Goal: Answer question/provide support

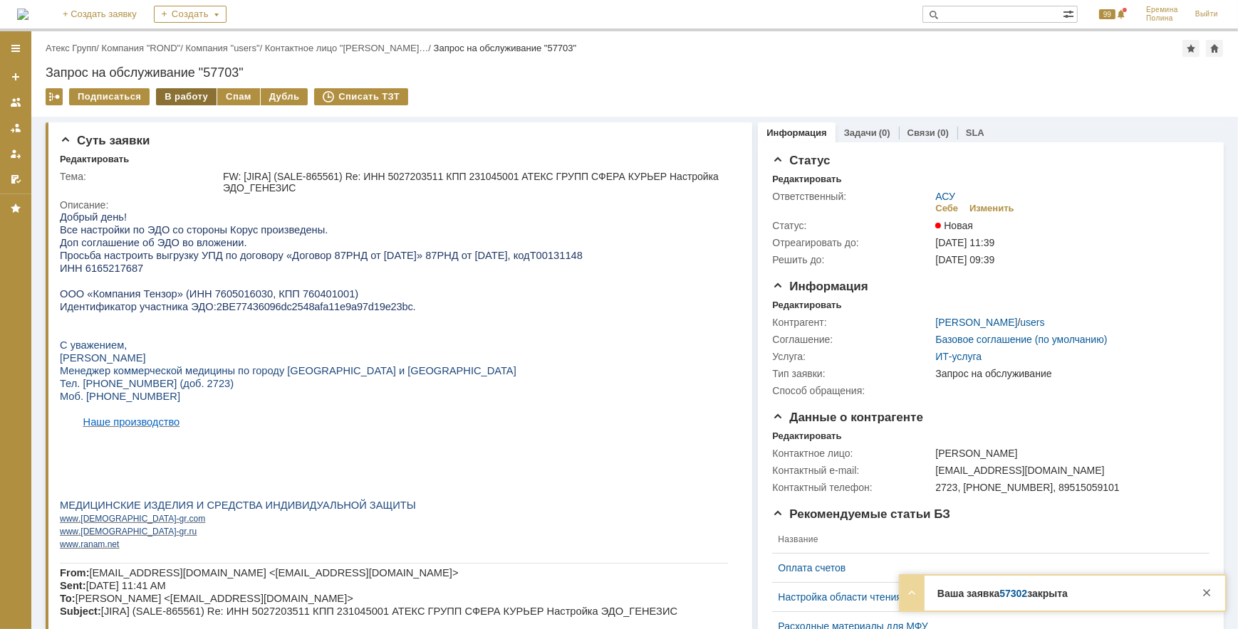
click at [186, 104] on div "В работу" at bounding box center [186, 96] width 61 height 17
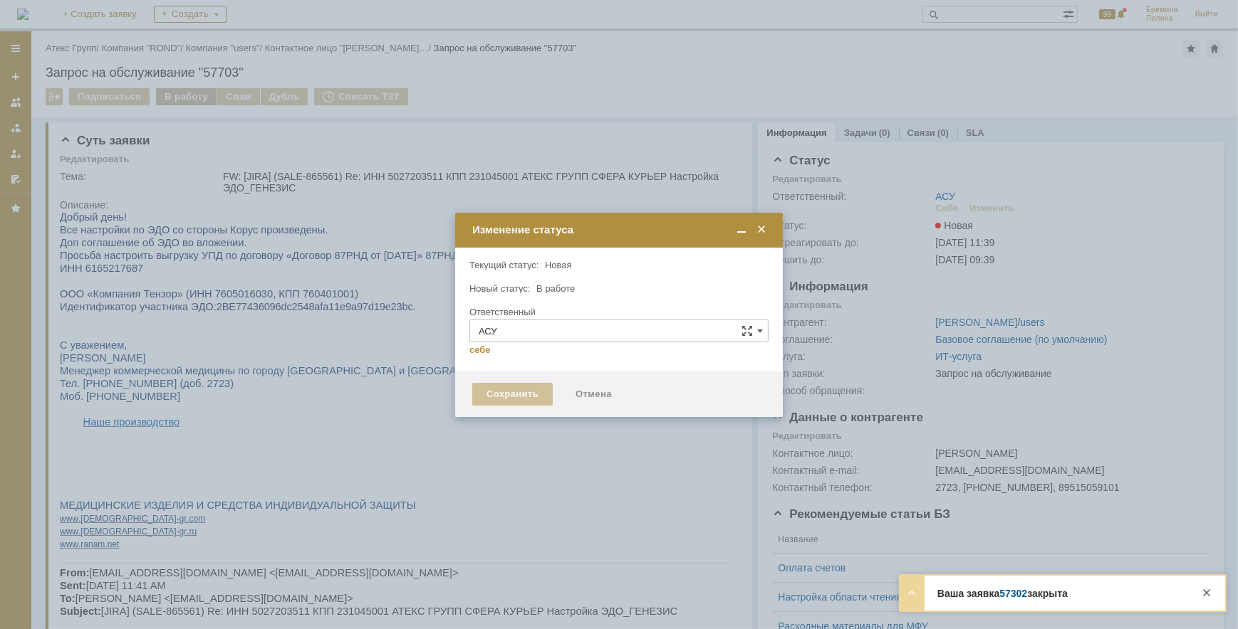
type input "[PERSON_NAME]"
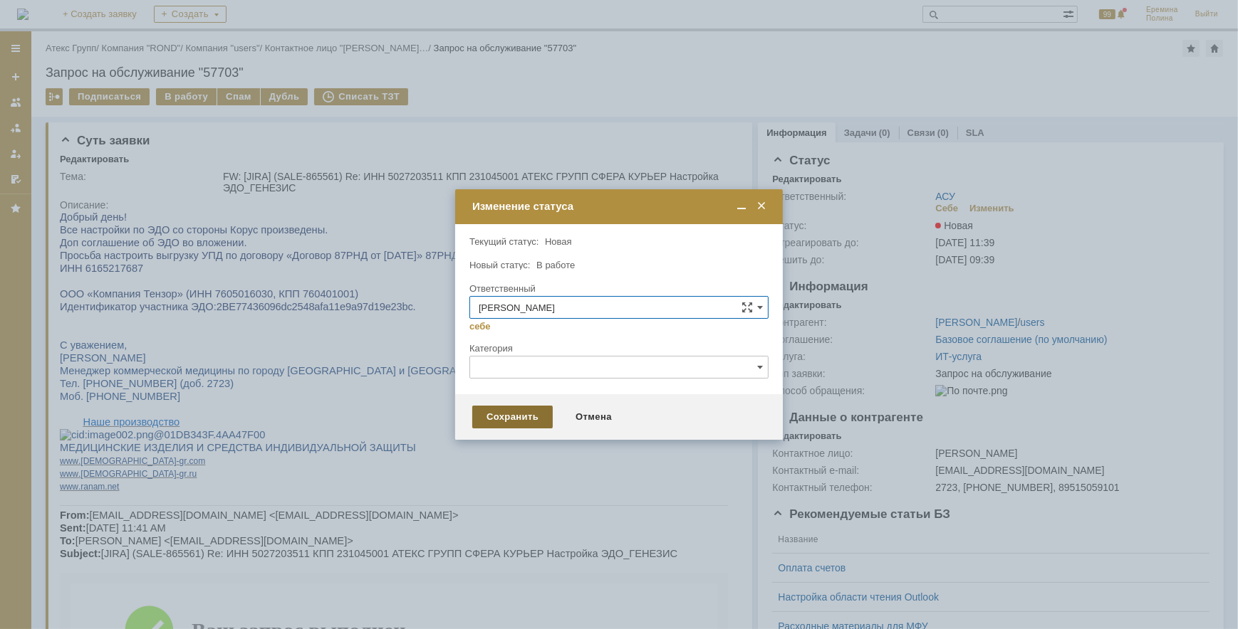
click at [494, 419] on div "Сохранить" at bounding box center [512, 417] width 80 height 23
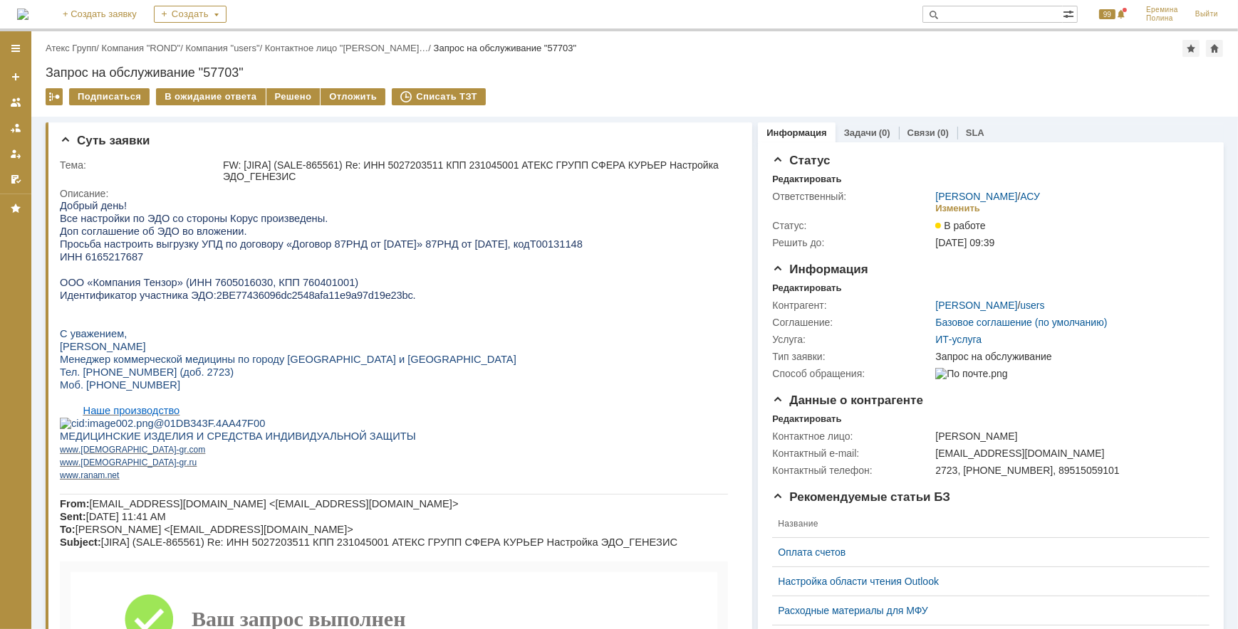
click at [95, 259] on span "ИНН 6165217687" at bounding box center [100, 256] width 83 height 11
copy span "6165217687"
drag, startPoint x: 350, startPoint y: 245, endPoint x: 365, endPoint y: 245, distance: 15.7
click at [365, 245] on span "Договор 87РНД от [DATE]» 87РНД от [DATE]" at bounding box center [398, 243] width 215 height 11
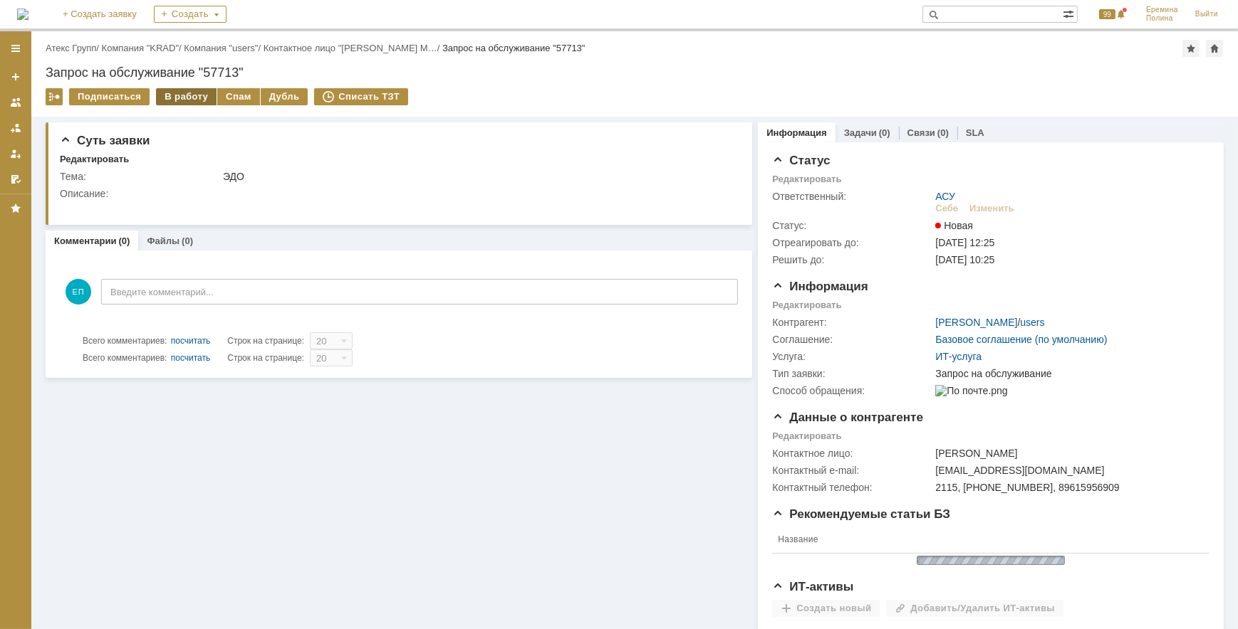
click at [179, 101] on div "В работу" at bounding box center [186, 96] width 61 height 17
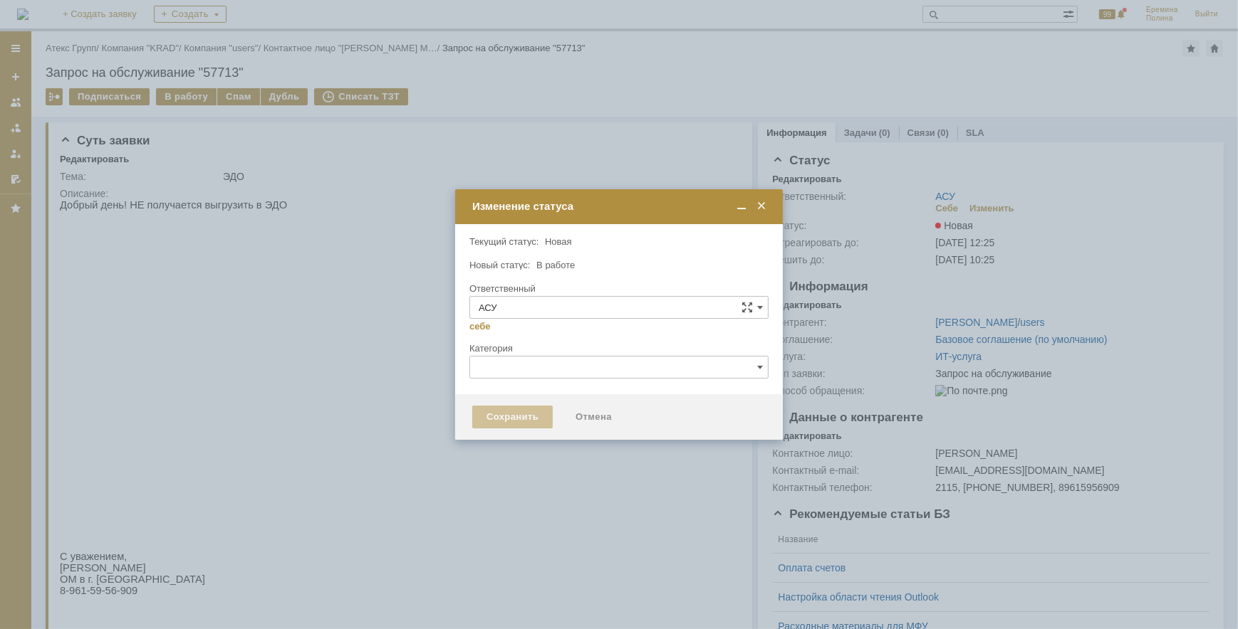
type input "[PERSON_NAME]"
click at [542, 406] on div "Сохранить" at bounding box center [512, 417] width 80 height 23
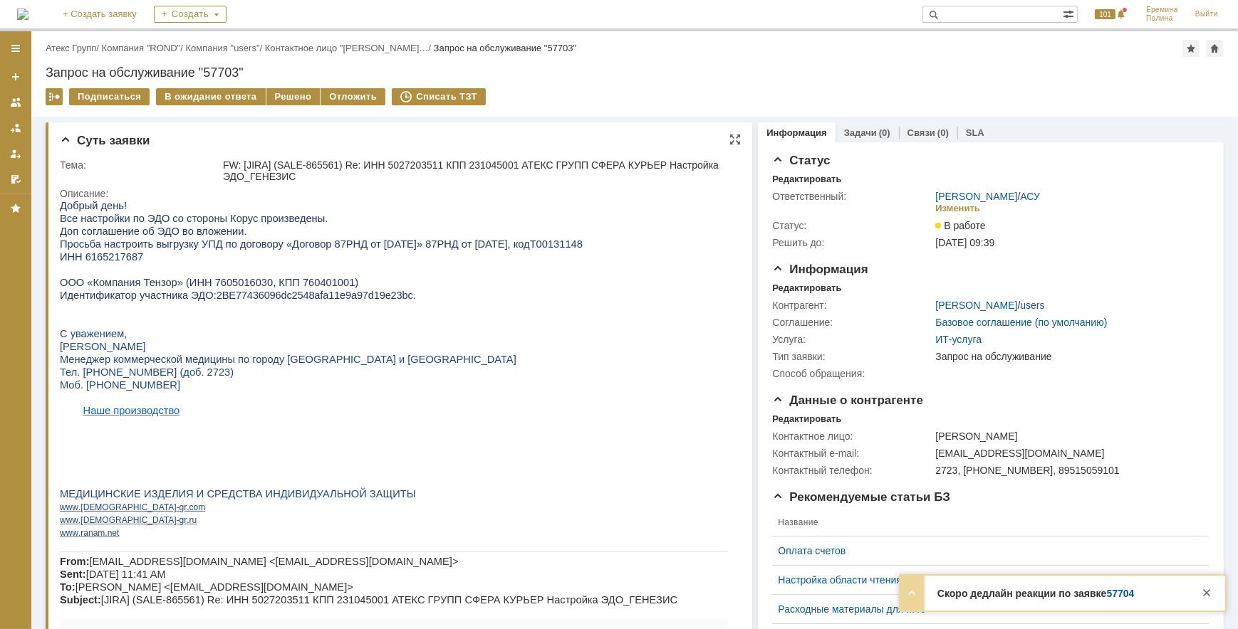
click at [110, 258] on span "ИНН 6165217687" at bounding box center [100, 256] width 83 height 11
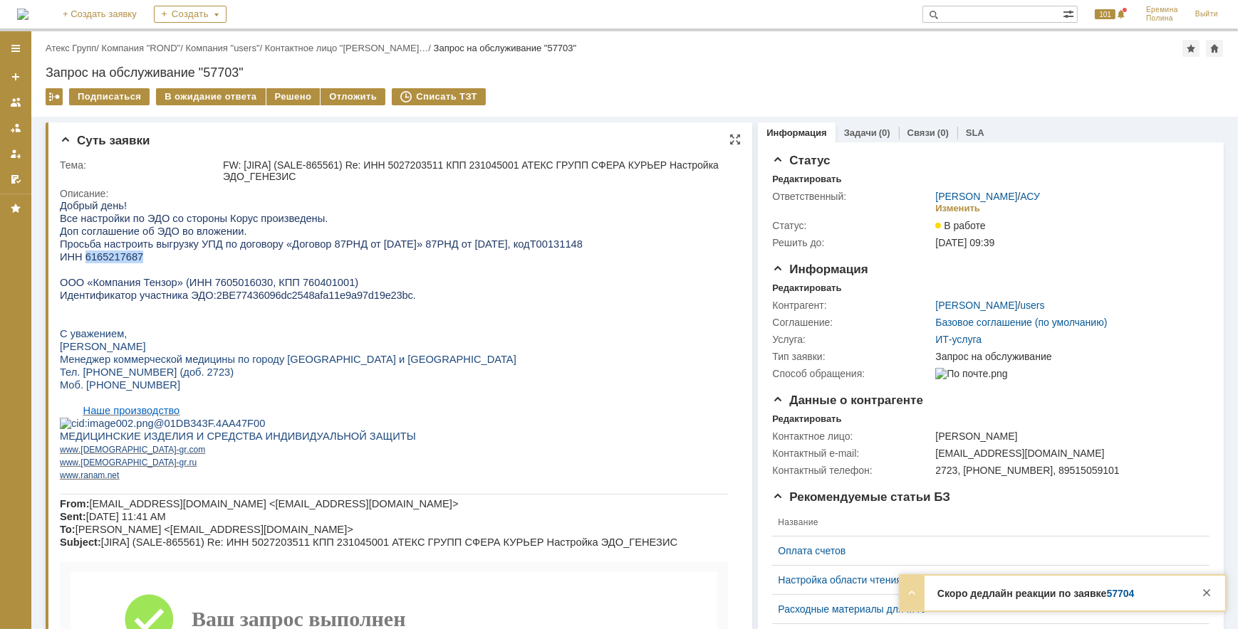
click at [110, 258] on span "ИНН 6165217687" at bounding box center [100, 256] width 83 height 11
copy span "6165217687"
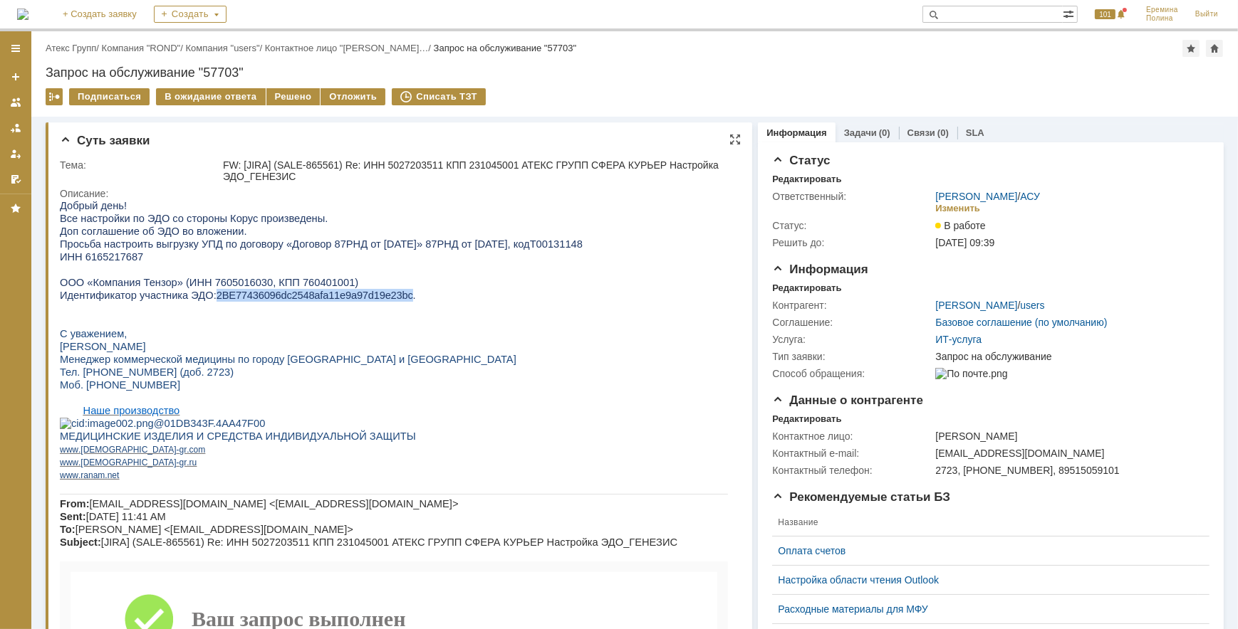
drag, startPoint x: 202, startPoint y: 300, endPoint x: 376, endPoint y: 300, distance: 173.7
click at [376, 300] on span "2BE77436096dc2548afa11e9a97d19e23bc" at bounding box center [314, 294] width 197 height 11
copy span "2BE77436096dc2548afa11e9a97d19e23bc"
click at [291, 99] on div "Решено" at bounding box center [293, 96] width 54 height 17
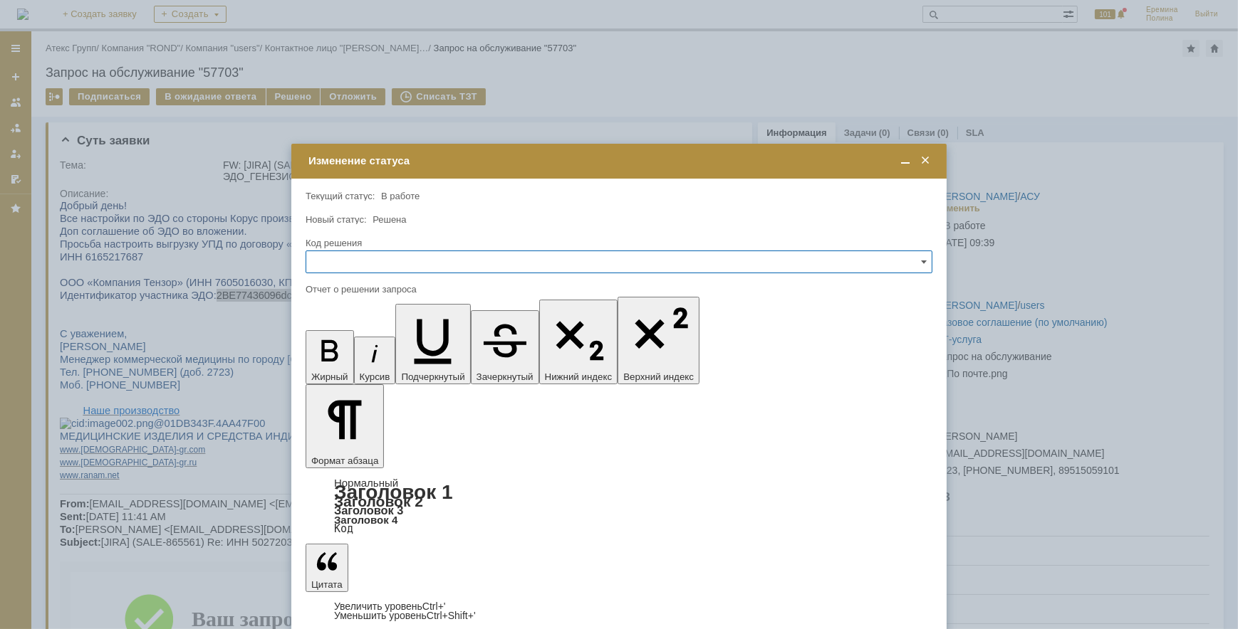
drag, startPoint x: 384, startPoint y: 4127, endPoint x: 319, endPoint y: 4124, distance: 64.9
drag, startPoint x: 363, startPoint y: 4121, endPoint x: 315, endPoint y: 4121, distance: 48.4
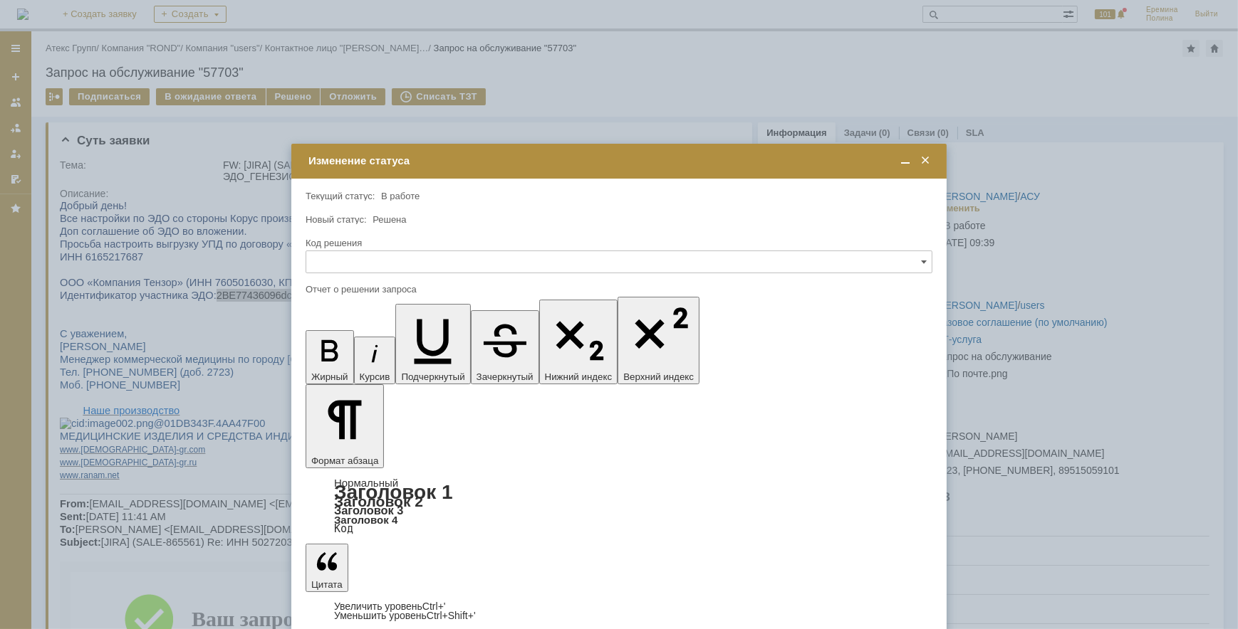
drag, startPoint x: 457, startPoint y: 4125, endPoint x: 318, endPoint y: 4124, distance: 138.9
drag, startPoint x: 329, startPoint y: 4120, endPoint x: 317, endPoint y: 4119, distance: 12.1
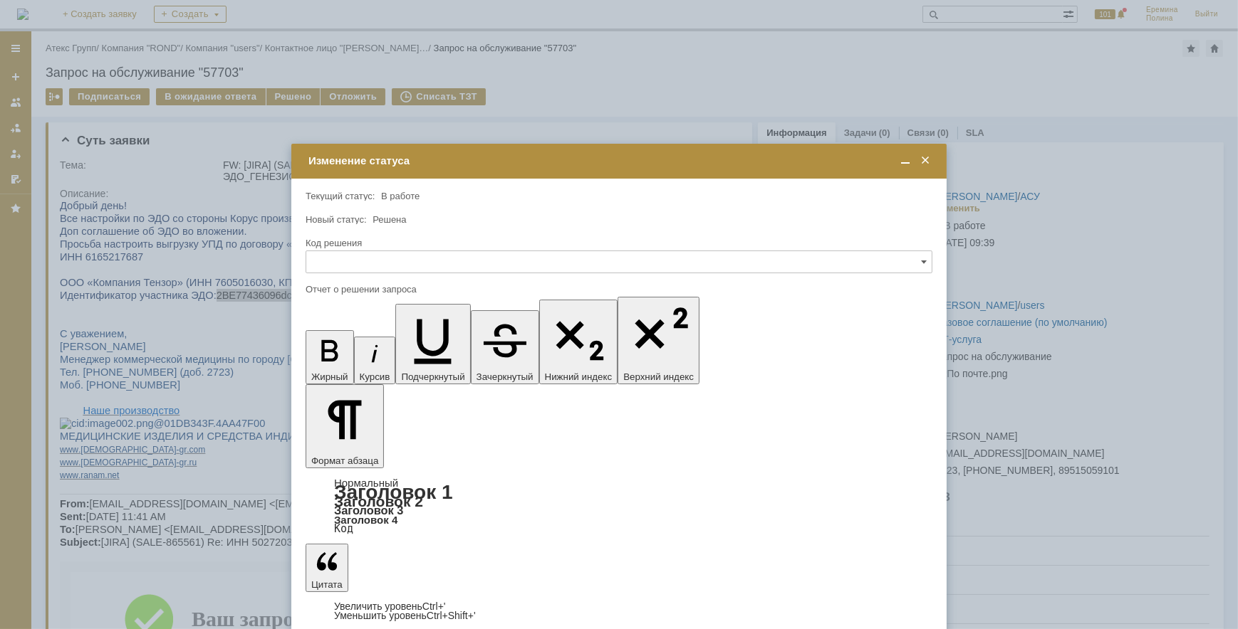
drag, startPoint x: 542, startPoint y: 4124, endPoint x: 575, endPoint y: 4415, distance: 292.4
copy body "Добрый день. К договору подключен УПД, [GEOGRAPHIC_DATA] настроен."
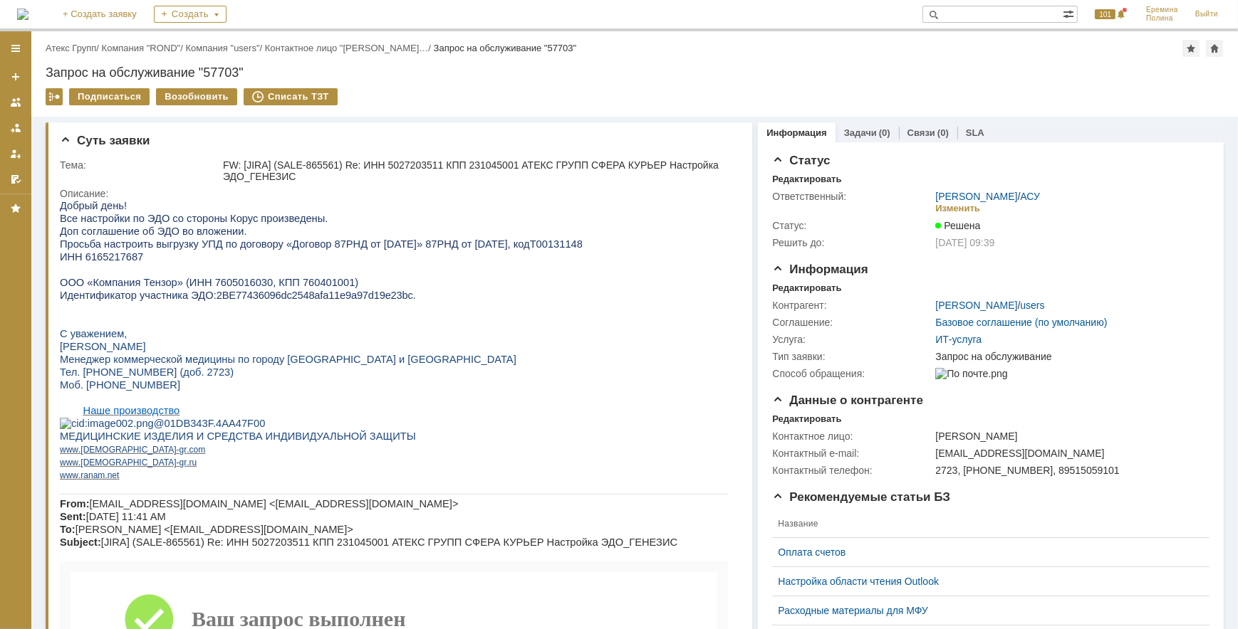
click at [58, 49] on link "Атекс Групп" at bounding box center [71, 48] width 51 height 11
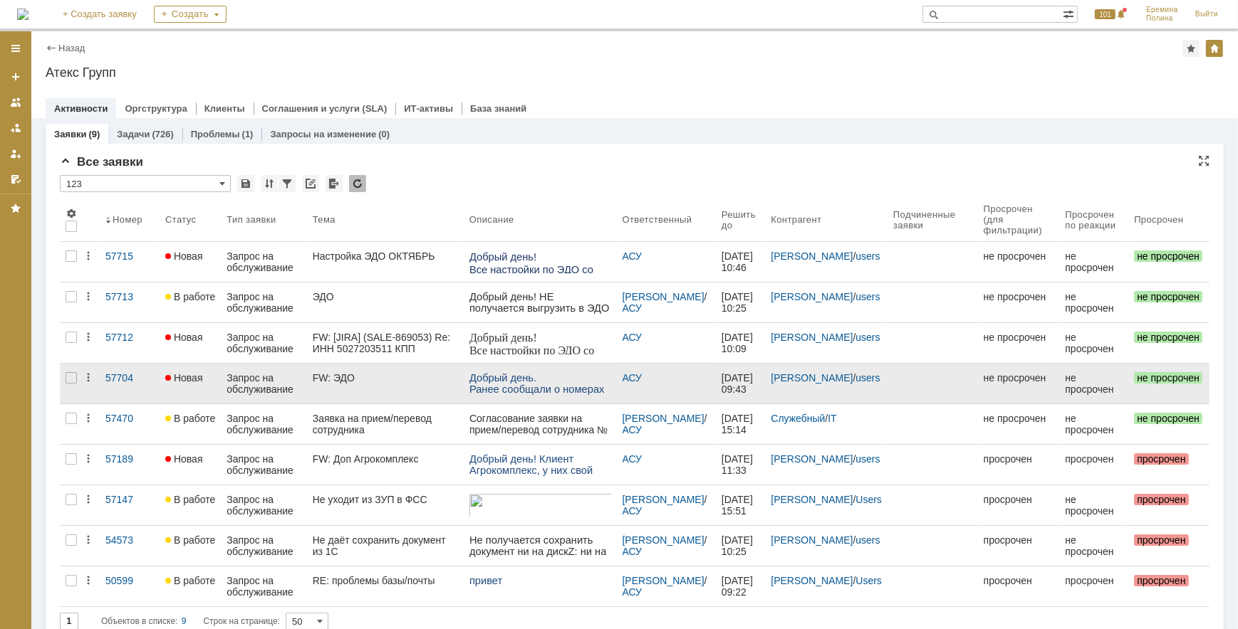
click at [328, 381] on div "FW: ЭДО" at bounding box center [385, 377] width 145 height 11
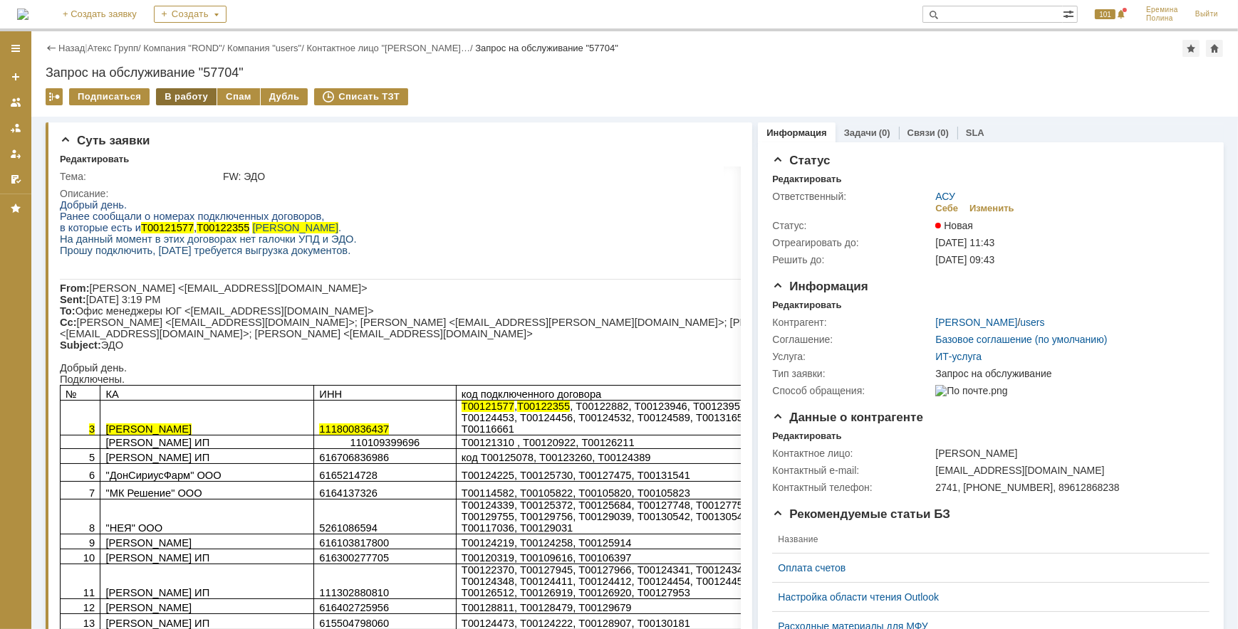
click at [184, 90] on div "В работу" at bounding box center [186, 96] width 61 height 17
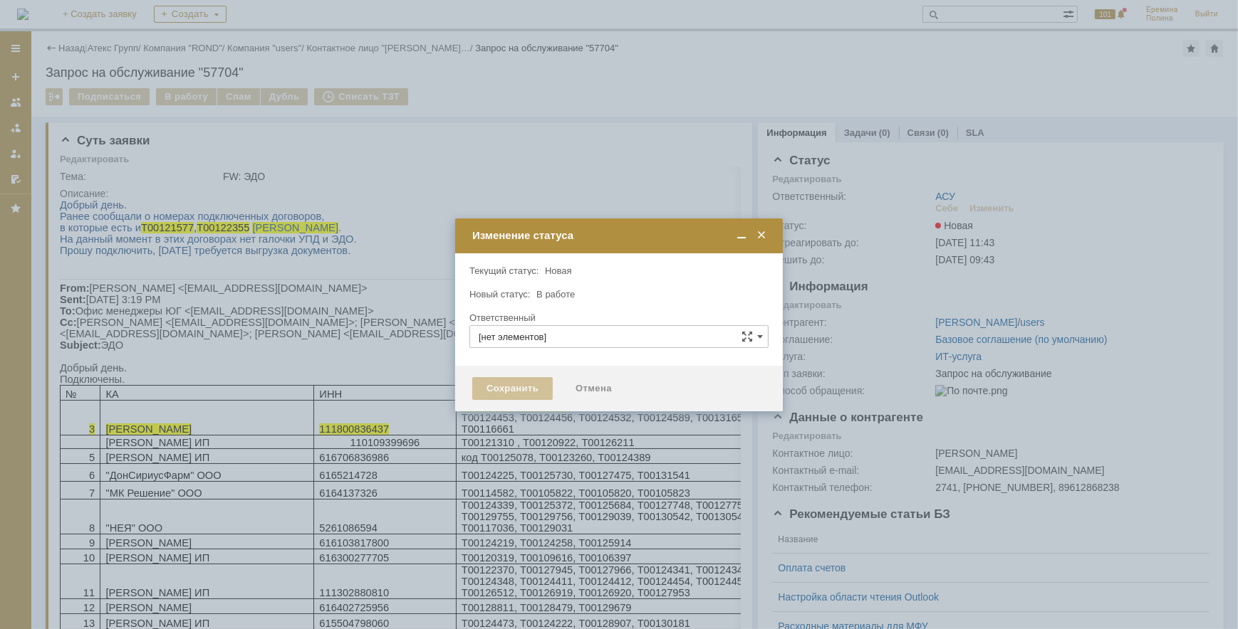
type input "АСУ"
type input "[PERSON_NAME]"
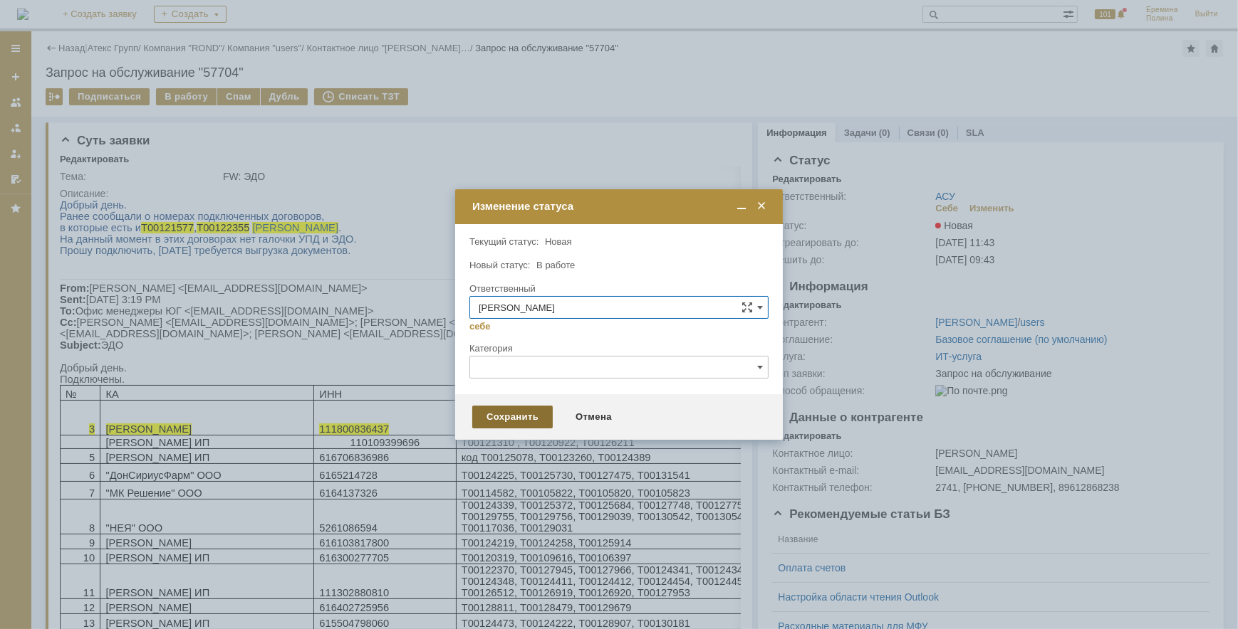
click at [502, 408] on div "Сохранить" at bounding box center [512, 417] width 80 height 23
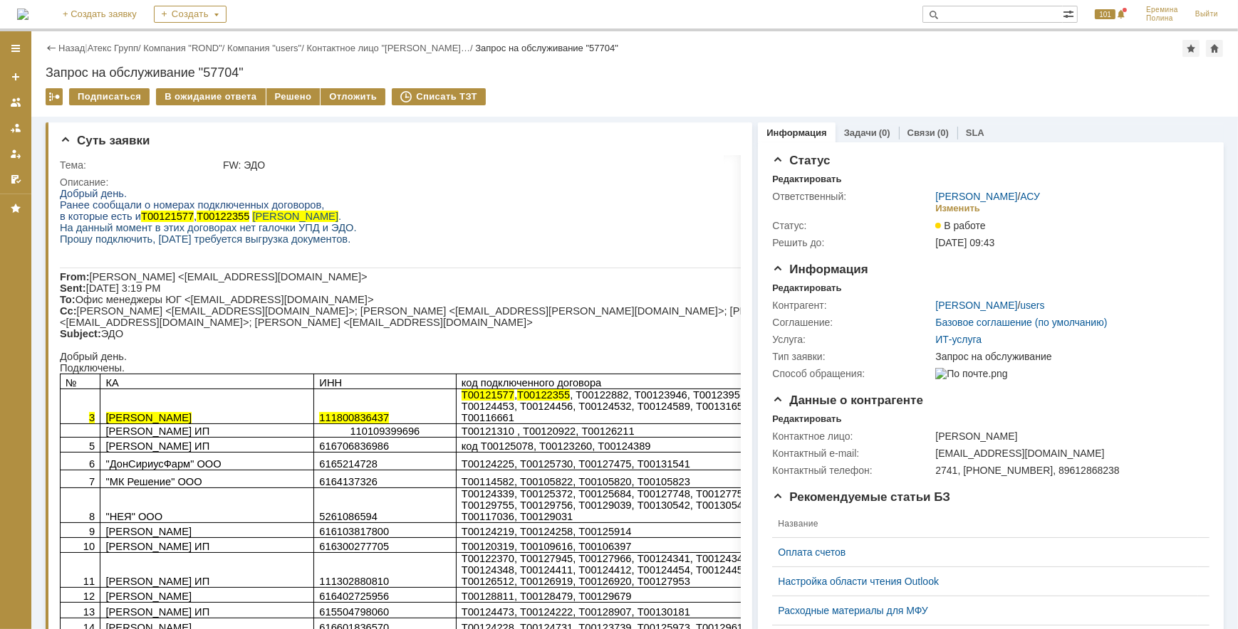
click at [375, 412] on span "111800836437" at bounding box center [353, 417] width 70 height 11
copy span "111800836437"
click at [467, 399] on span "Т00121577" at bounding box center [487, 394] width 53 height 11
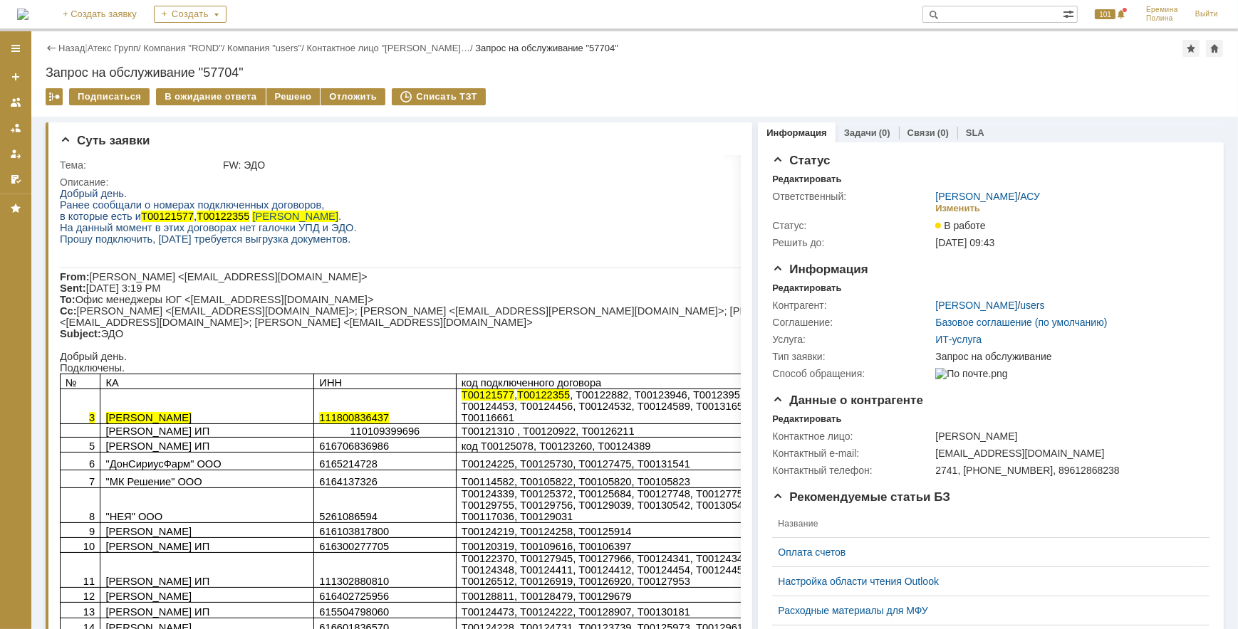
click at [368, 412] on span "111800836437" at bounding box center [353, 417] width 70 height 11
copy span "111800836437"
click at [461, 390] on span "Т00121577" at bounding box center [487, 394] width 53 height 11
click at [464, 398] on span "Т00121577" at bounding box center [487, 394] width 53 height 11
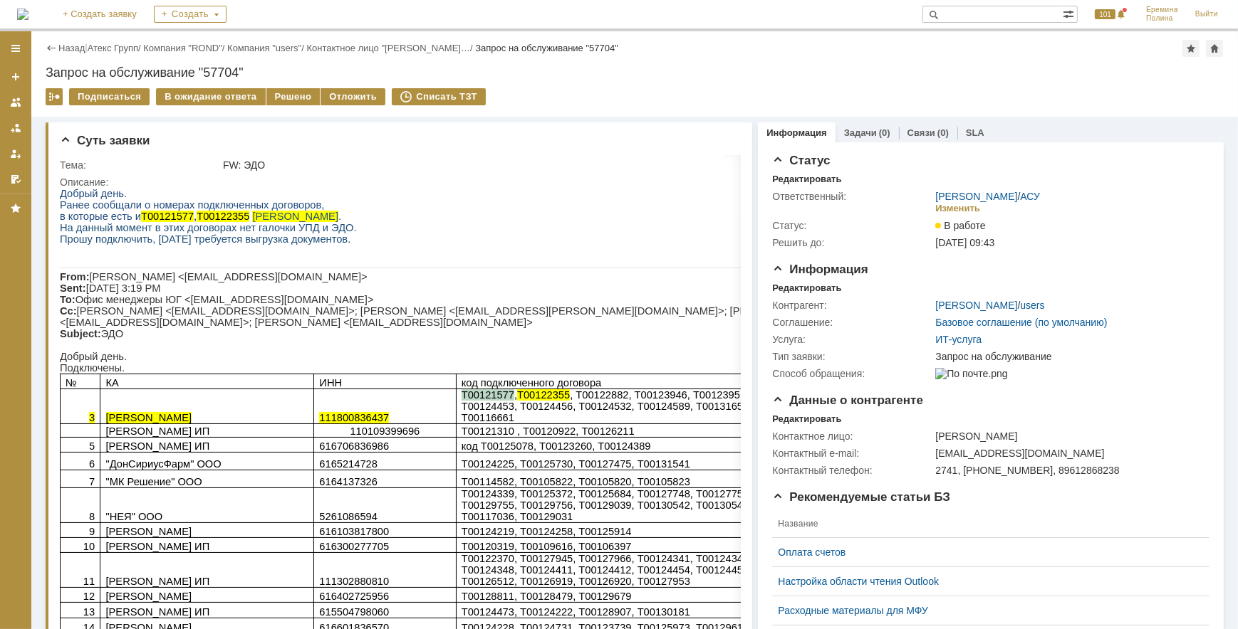
click at [464, 398] on span "Т00121577" at bounding box center [487, 394] width 53 height 11
copy span "Т00121577"
click at [212, 221] on span "Т00122355" at bounding box center [222, 215] width 53 height 11
copy span "Т00122355"
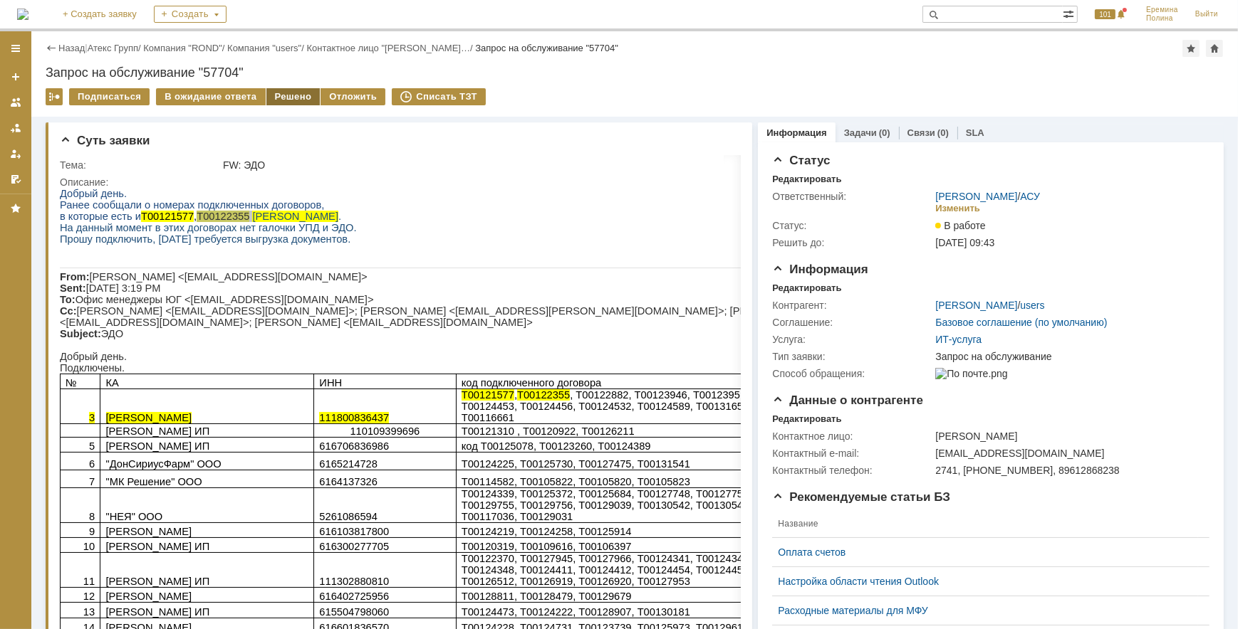
click at [295, 99] on div "Решено" at bounding box center [293, 96] width 54 height 17
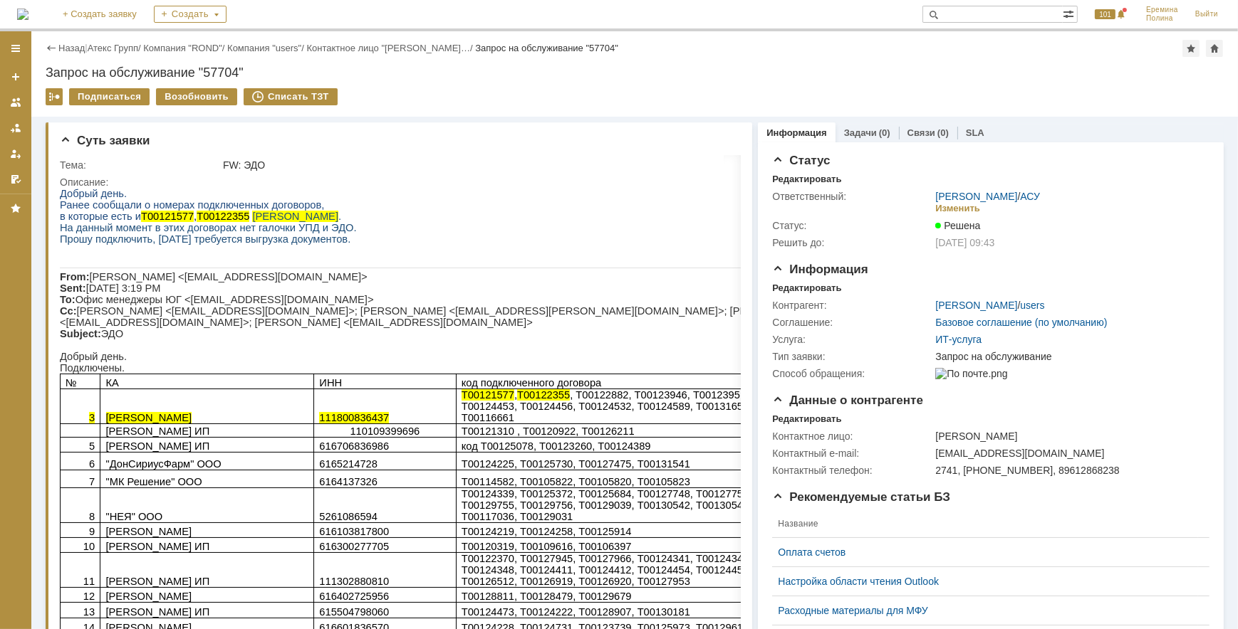
click at [115, 38] on div "Назад | Атекс Групп / Компания "ROND" / Компания "users" / Контактное лицо "[PE…" at bounding box center [634, 73] width 1206 height 85
click at [115, 44] on link "Атекс Групп" at bounding box center [113, 48] width 51 height 11
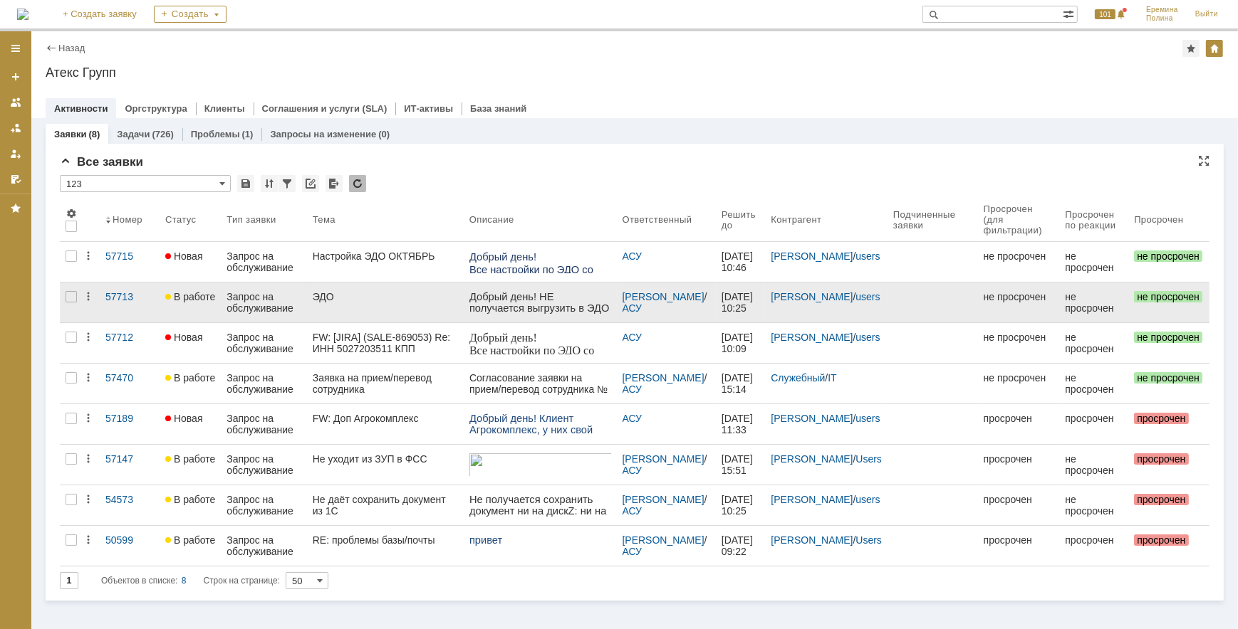
click at [305, 297] on link "Запрос на обслуживание" at bounding box center [263, 303] width 85 height 40
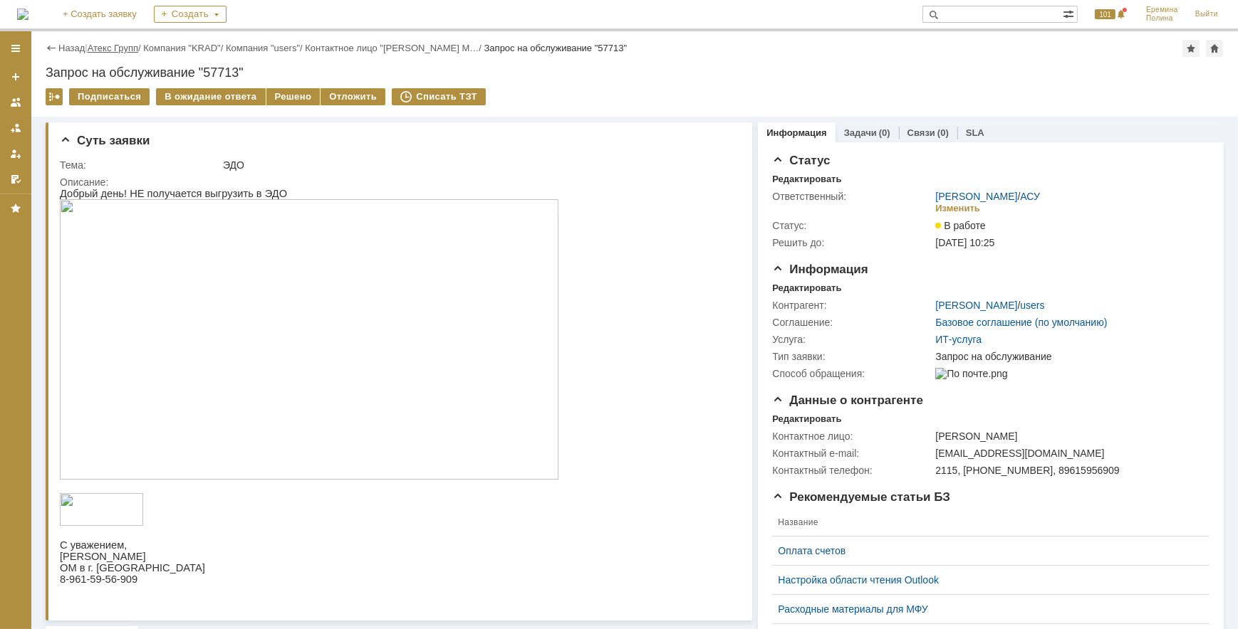
click at [122, 51] on link "Атекс Групп" at bounding box center [113, 48] width 51 height 11
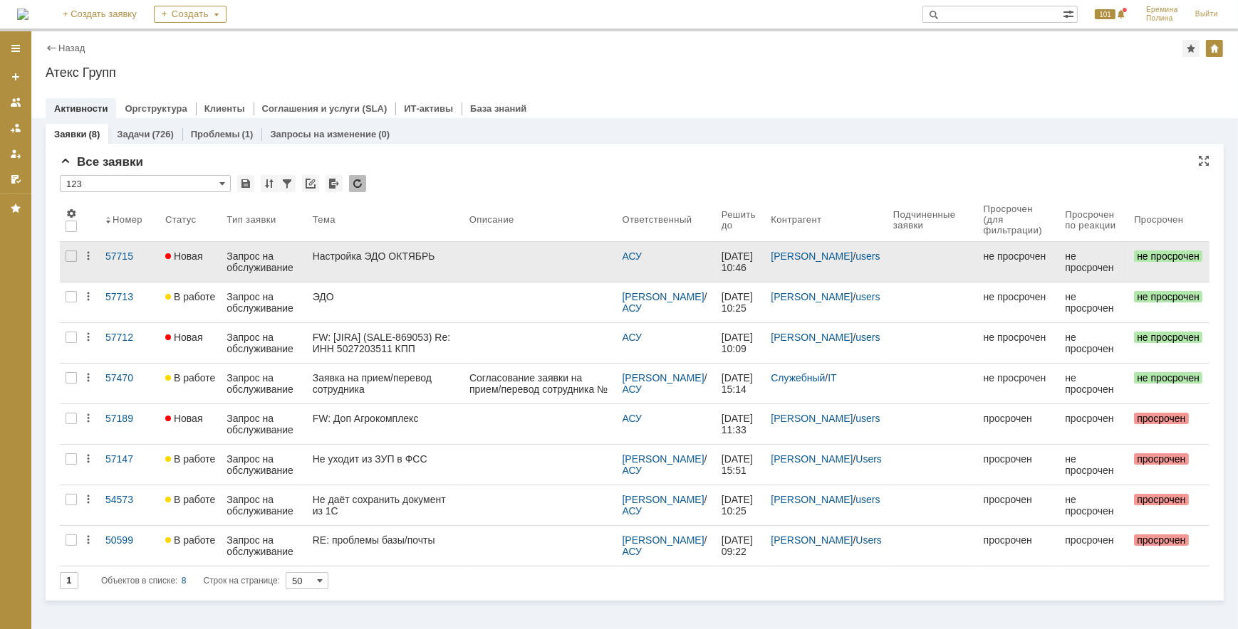
click at [367, 258] on div "Настройка ЭДО ОКТЯБРЬ" at bounding box center [385, 256] width 145 height 11
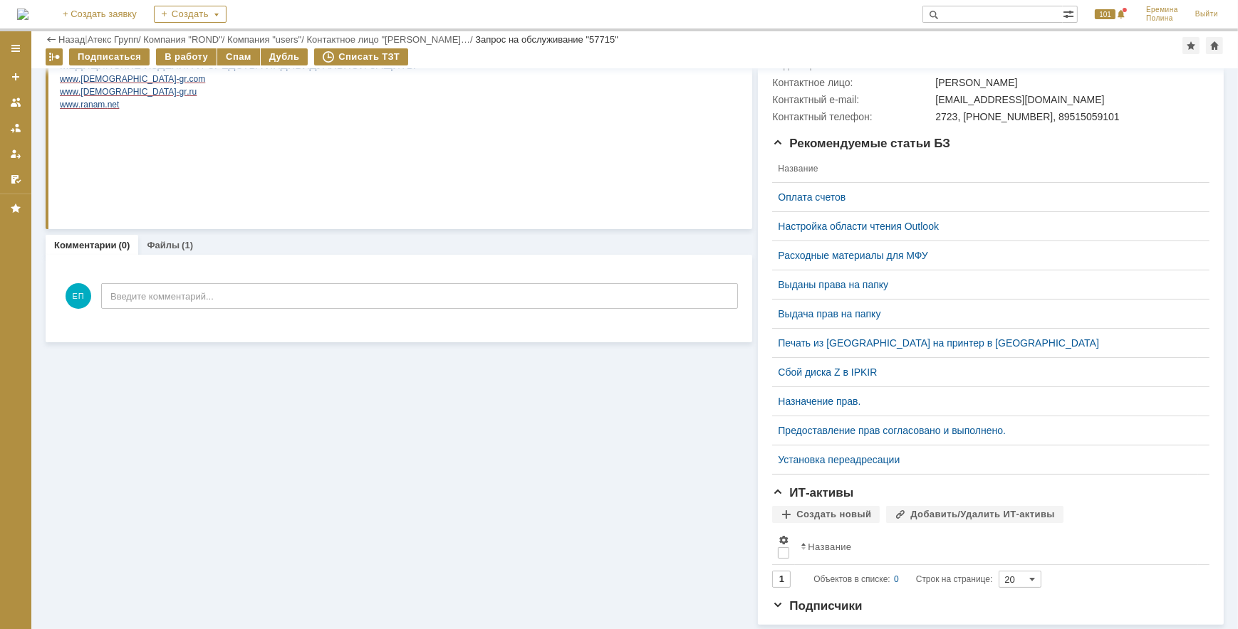
scroll to position [323, 0]
click at [169, 242] on link "Файлы" at bounding box center [163, 244] width 33 height 11
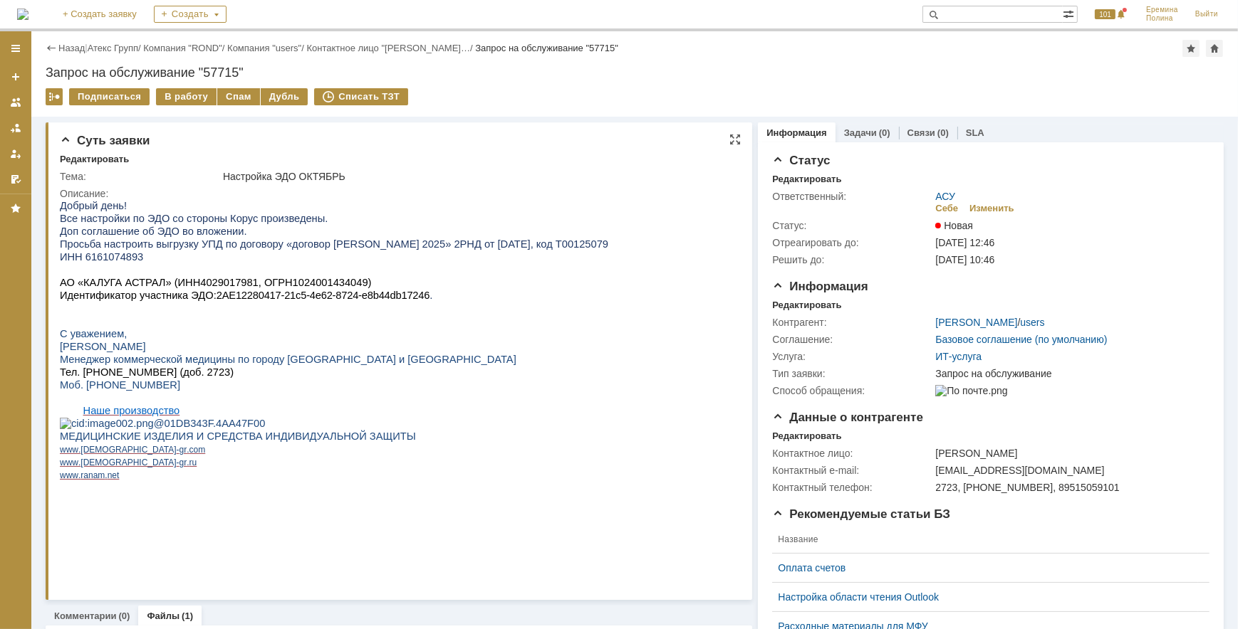
click at [103, 261] on span "ИНН 6161074893" at bounding box center [100, 256] width 83 height 11
copy span "6161074893"
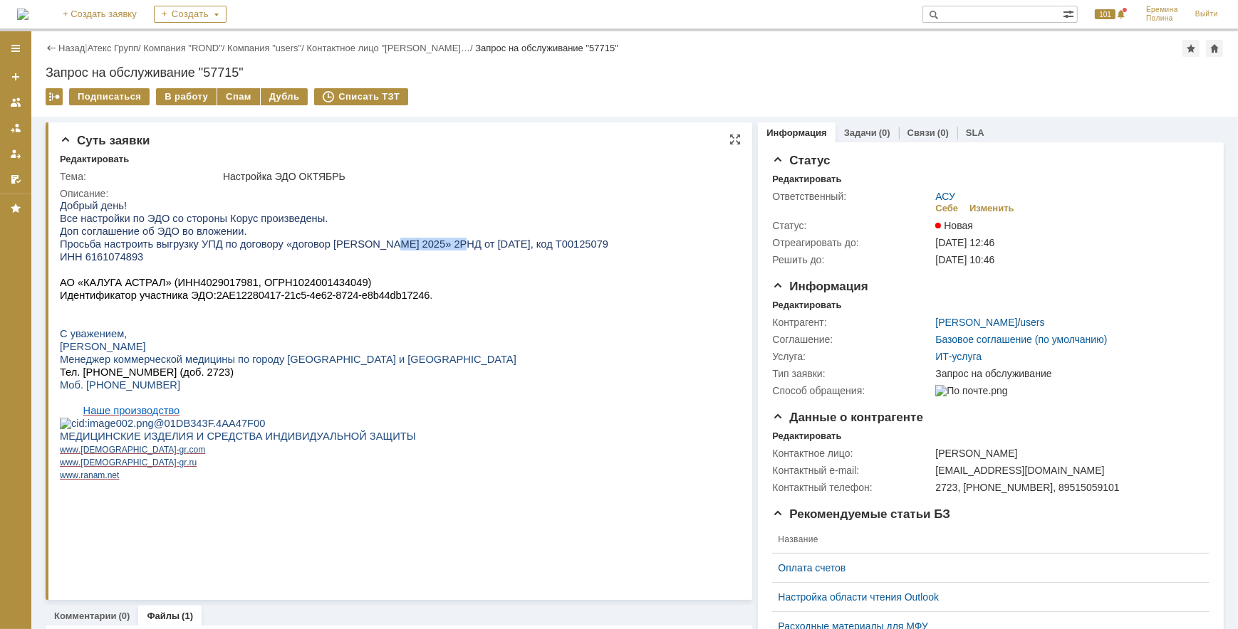
drag, startPoint x: 359, startPoint y: 249, endPoint x: 419, endPoint y: 245, distance: 60.7
click at [419, 245] on span "Просьба настроить выгрузку УПД по договору «договор [PERSON_NAME] 2025» 2РНД от…" at bounding box center [333, 243] width 548 height 11
click at [111, 255] on p "ИНН 6161074893" at bounding box center [333, 256] width 548 height 13
click at [111, 259] on span "ИНН 6161074893" at bounding box center [100, 256] width 83 height 11
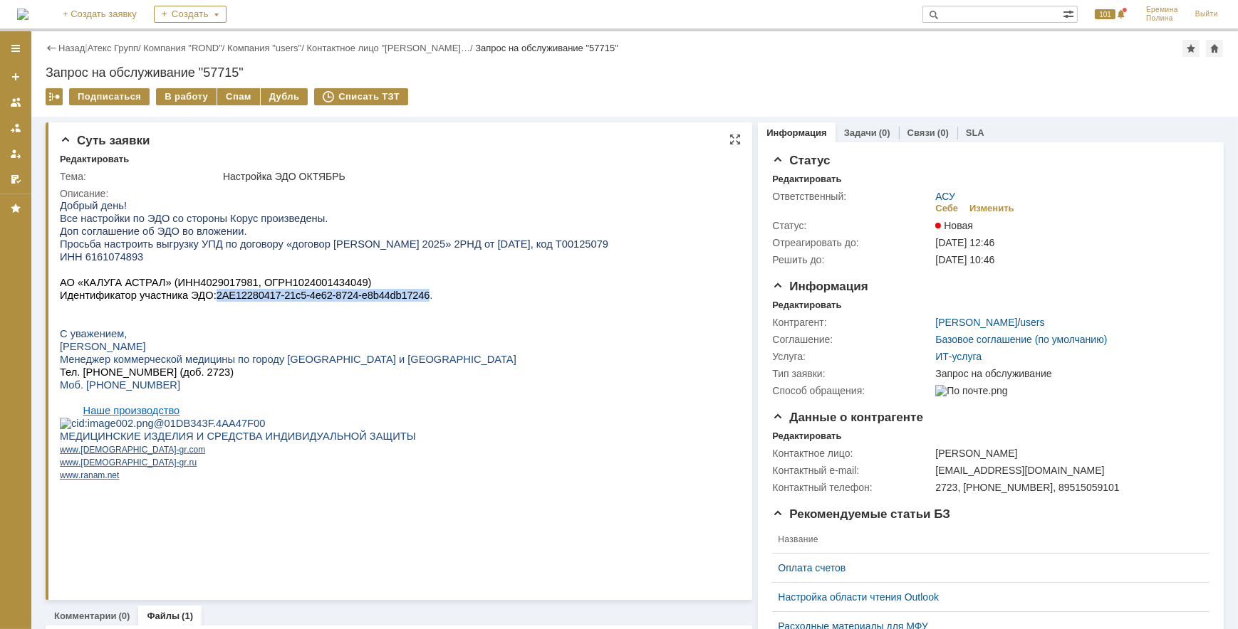
drag, startPoint x: 202, startPoint y: 307, endPoint x: 394, endPoint y: 304, distance: 192.3
click at [394, 301] on p "Идентификатор участника ЭДО: 2AE12280417-21c5-4e62-8724-e8b44db17246 ." at bounding box center [333, 294] width 548 height 13
click at [177, 100] on div "В работу" at bounding box center [186, 96] width 61 height 17
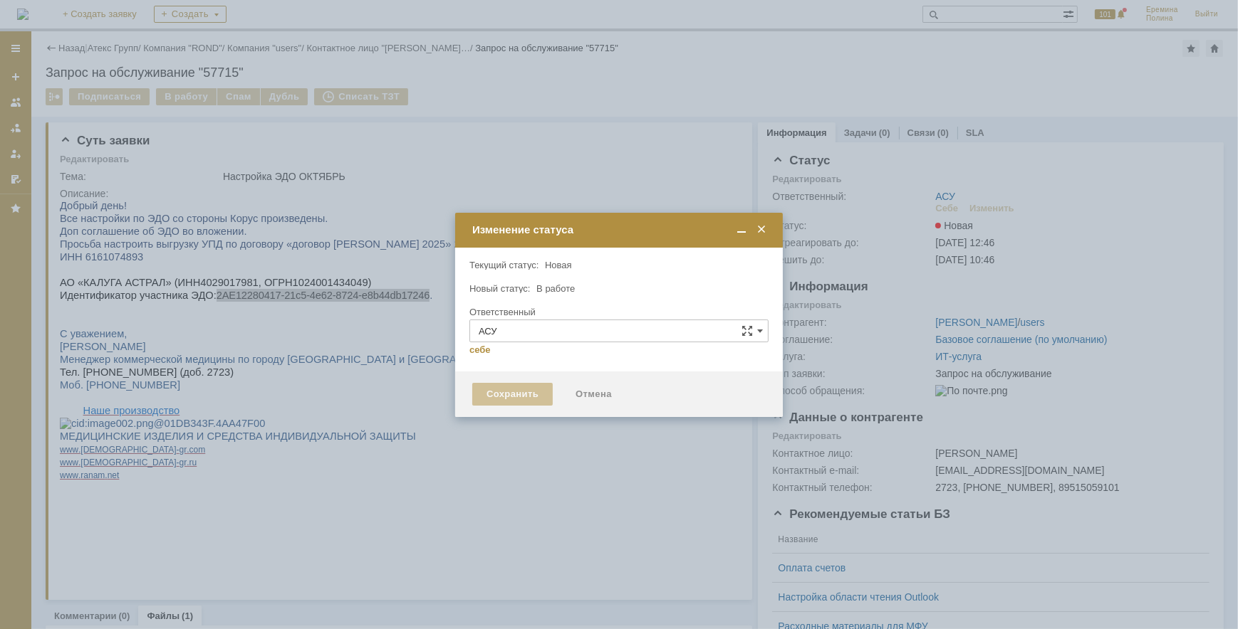
type input "[PERSON_NAME]"
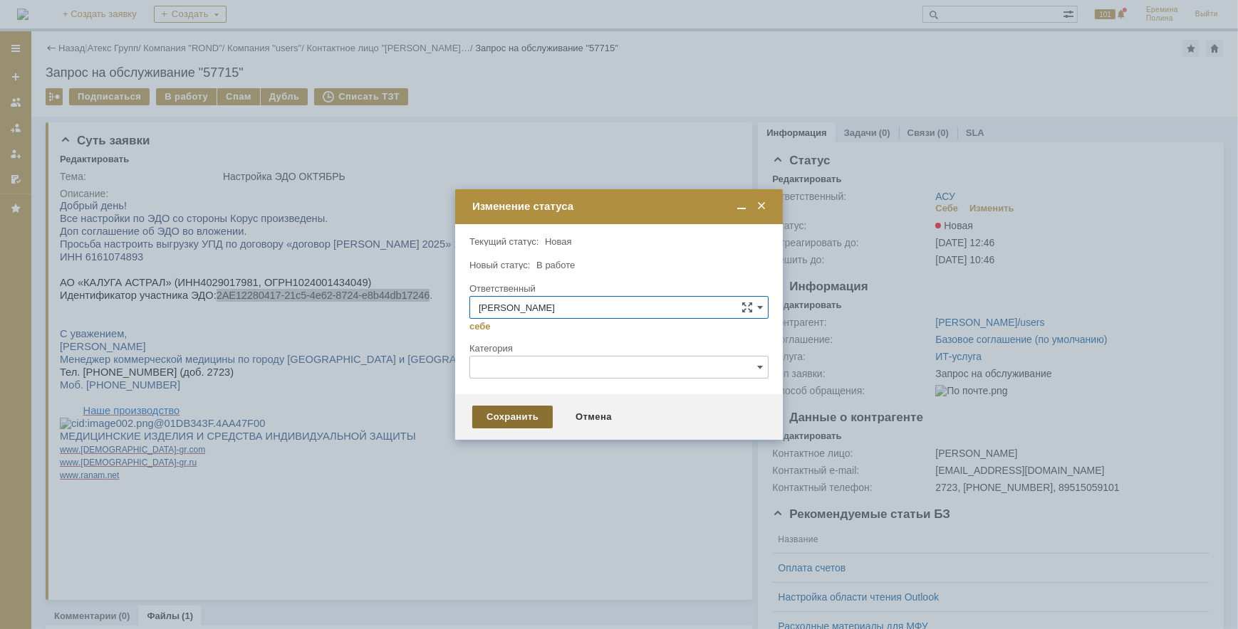
click at [517, 407] on div "Сохранить" at bounding box center [512, 417] width 80 height 23
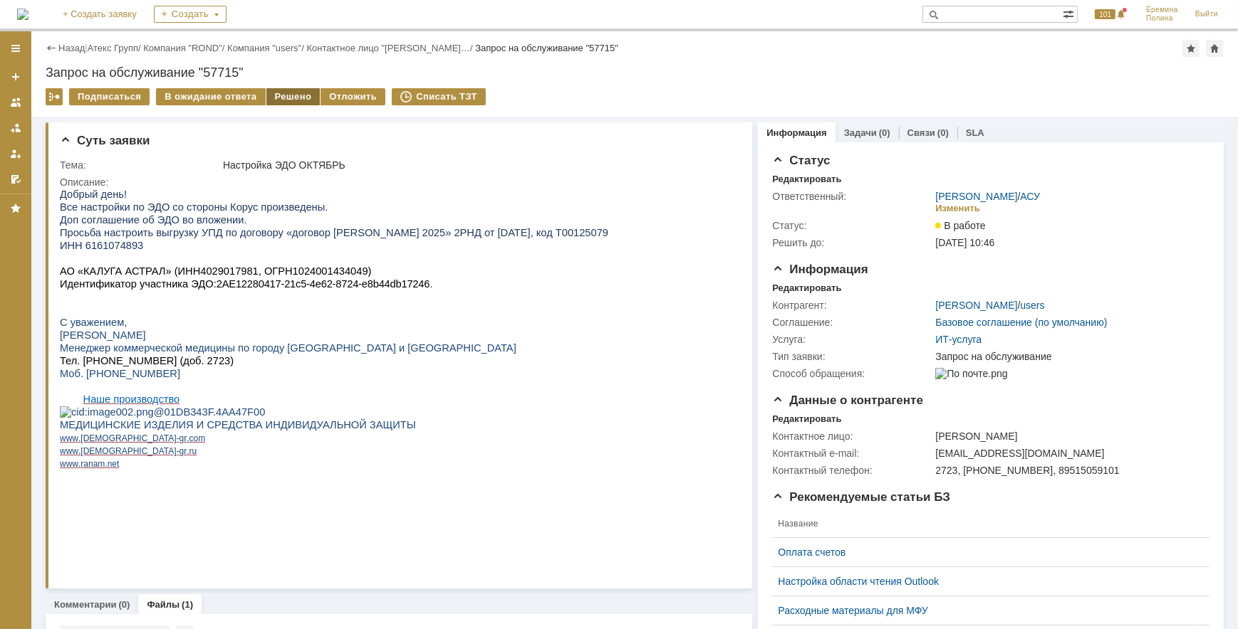
click at [278, 94] on div "Решено" at bounding box center [293, 96] width 54 height 17
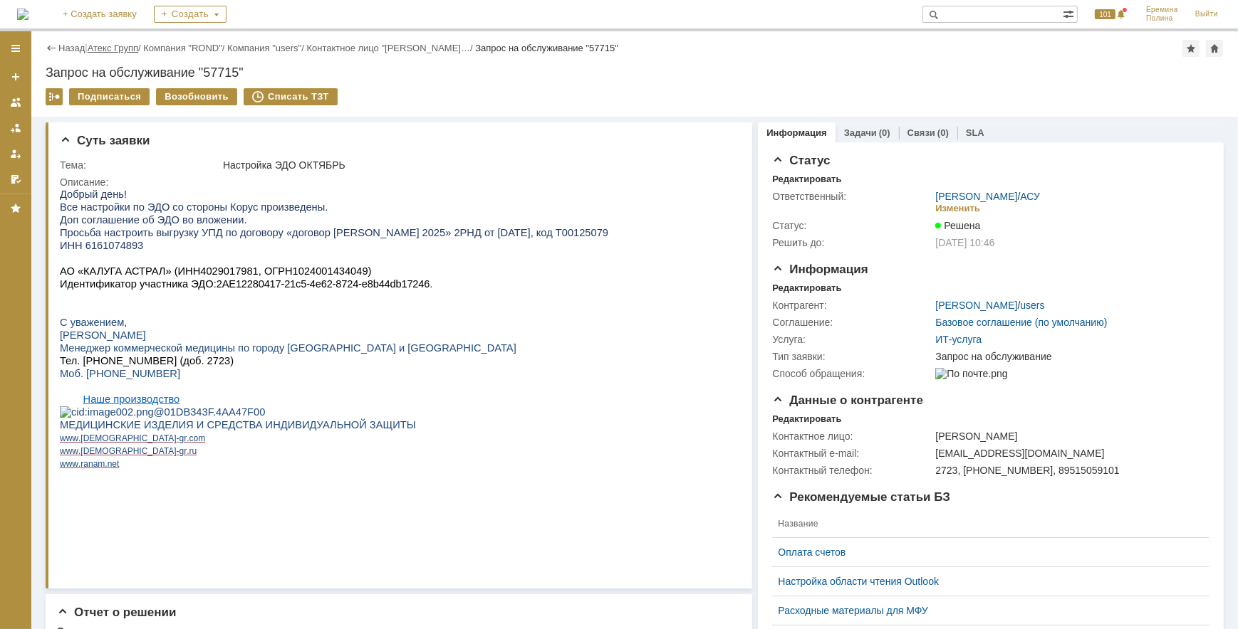
click at [122, 46] on link "Атекс Групп" at bounding box center [113, 48] width 51 height 11
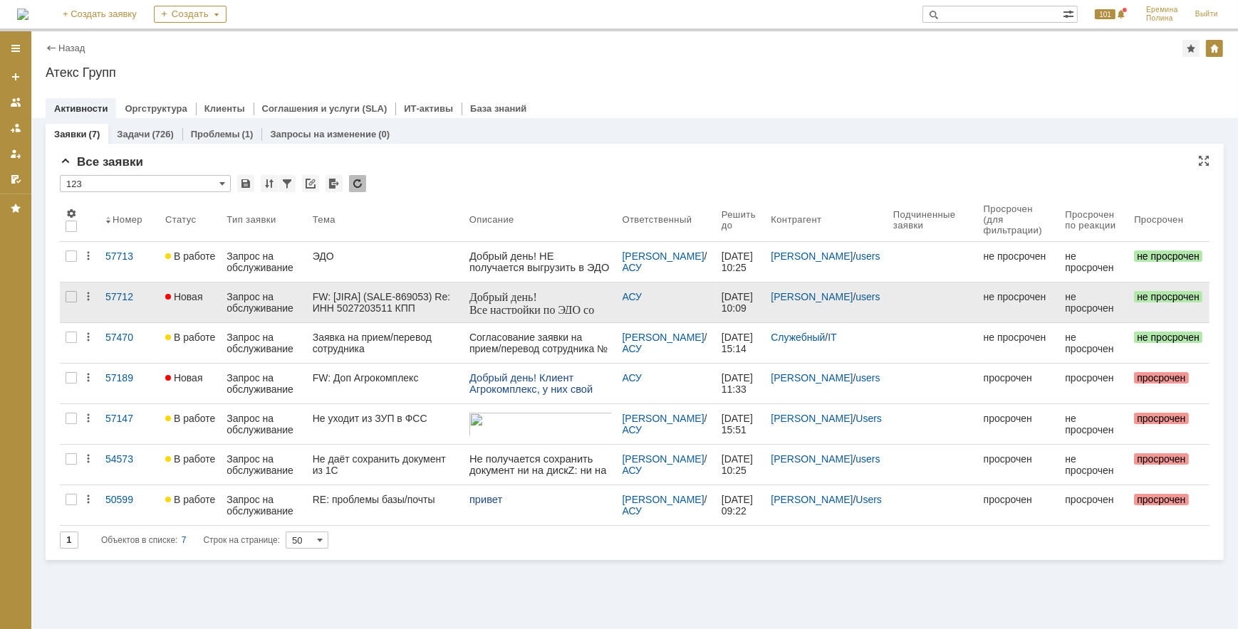
click at [249, 301] on div "Запрос на обслуживание" at bounding box center [263, 302] width 74 height 23
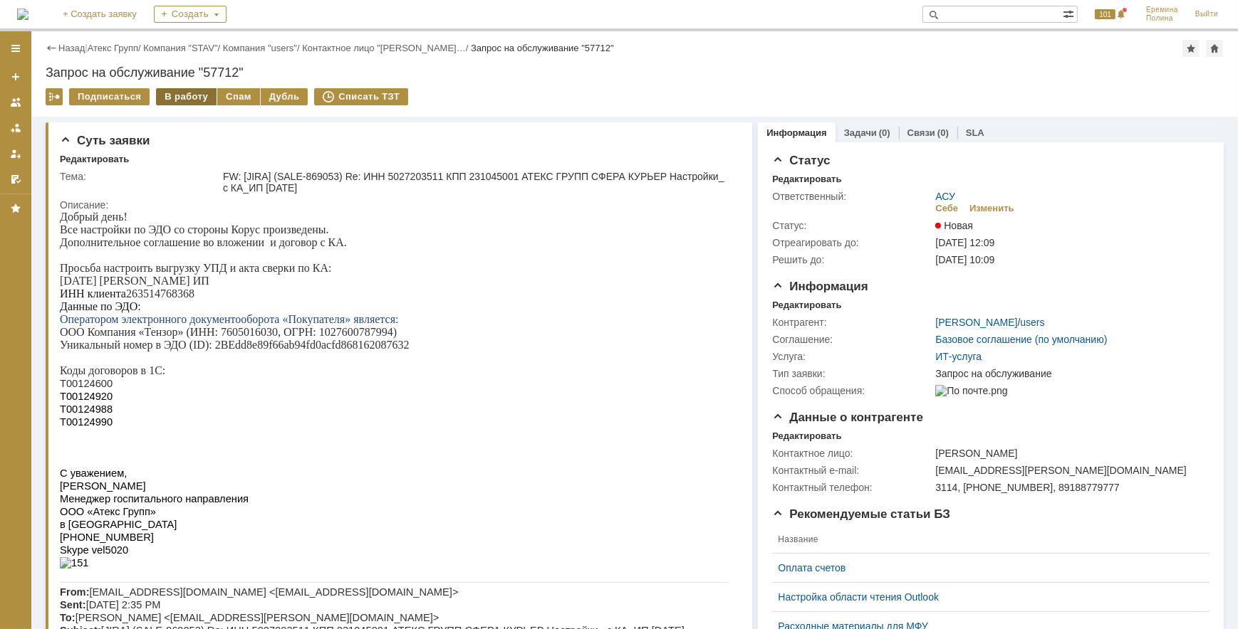
click at [169, 88] on div "В работу" at bounding box center [186, 96] width 61 height 17
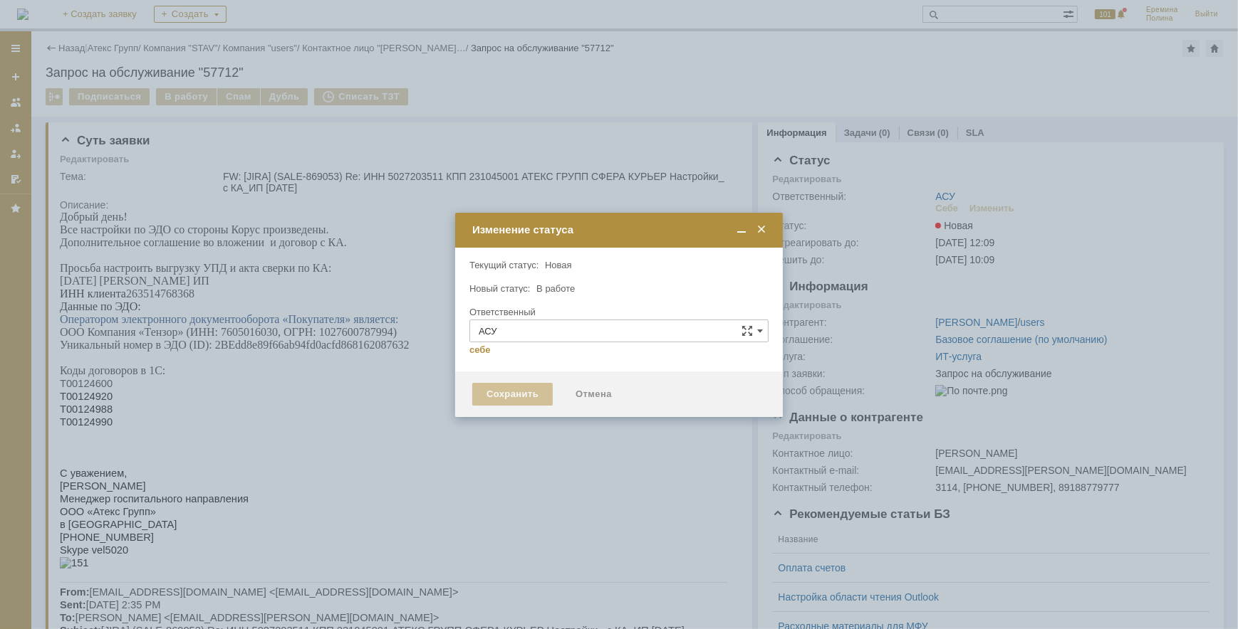
type input "[PERSON_NAME]"
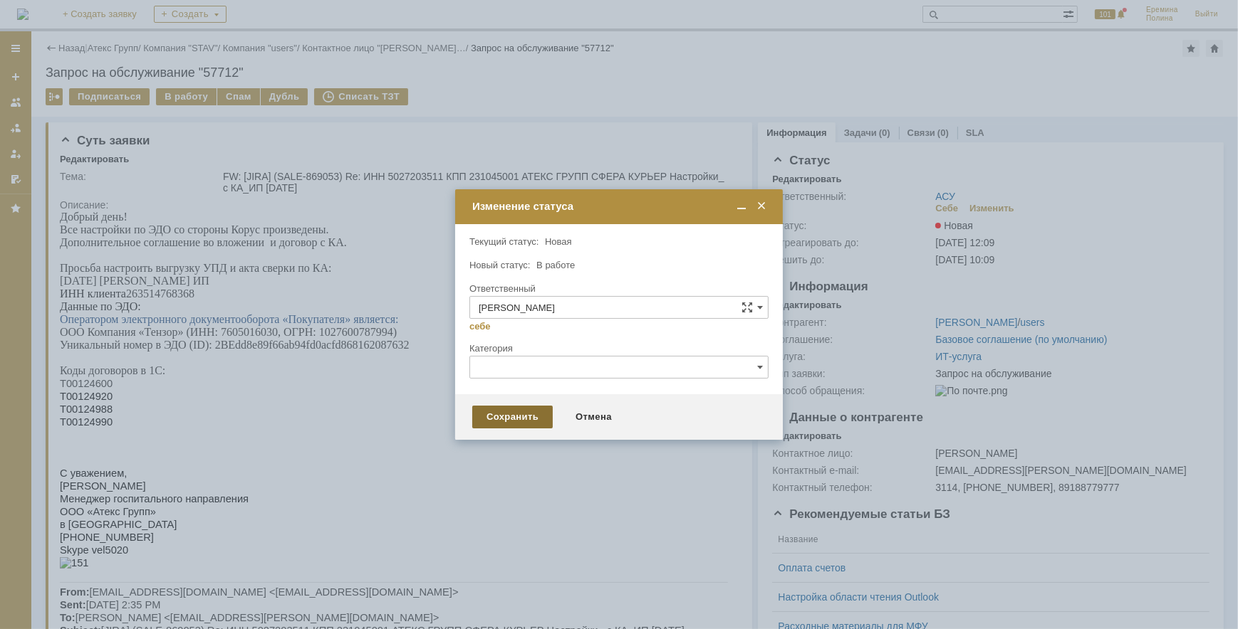
click at [492, 420] on div "Сохранить" at bounding box center [512, 417] width 80 height 23
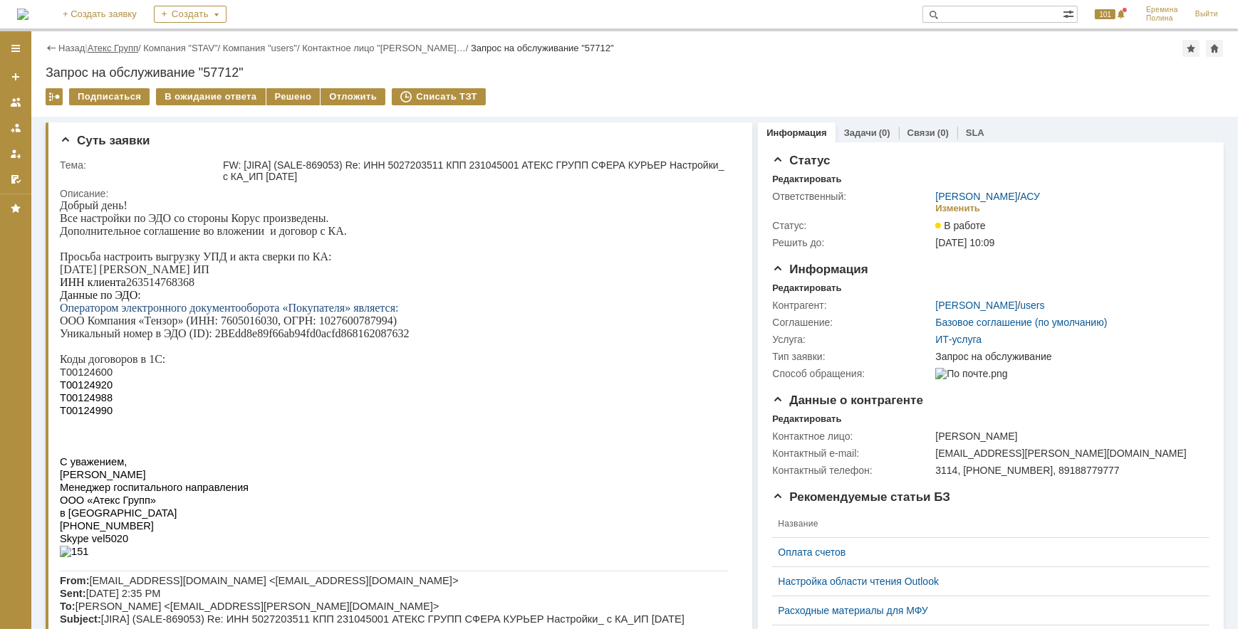
click at [109, 49] on link "Атекс Групп" at bounding box center [113, 48] width 51 height 11
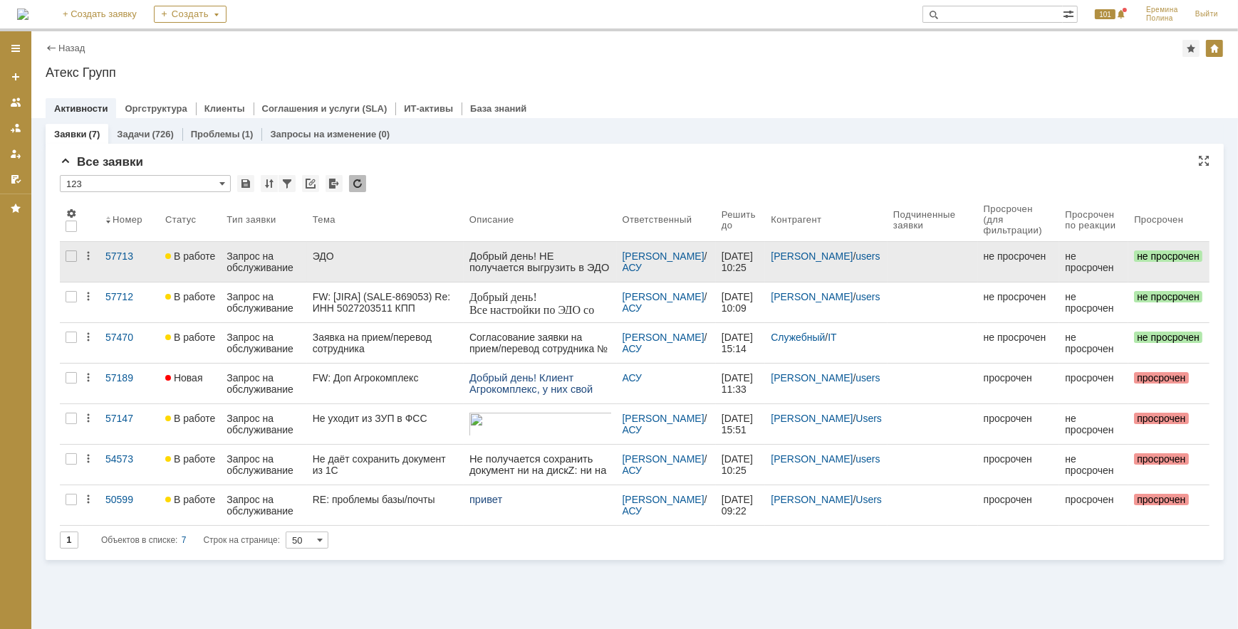
click at [365, 257] on div "ЭДО" at bounding box center [385, 256] width 145 height 11
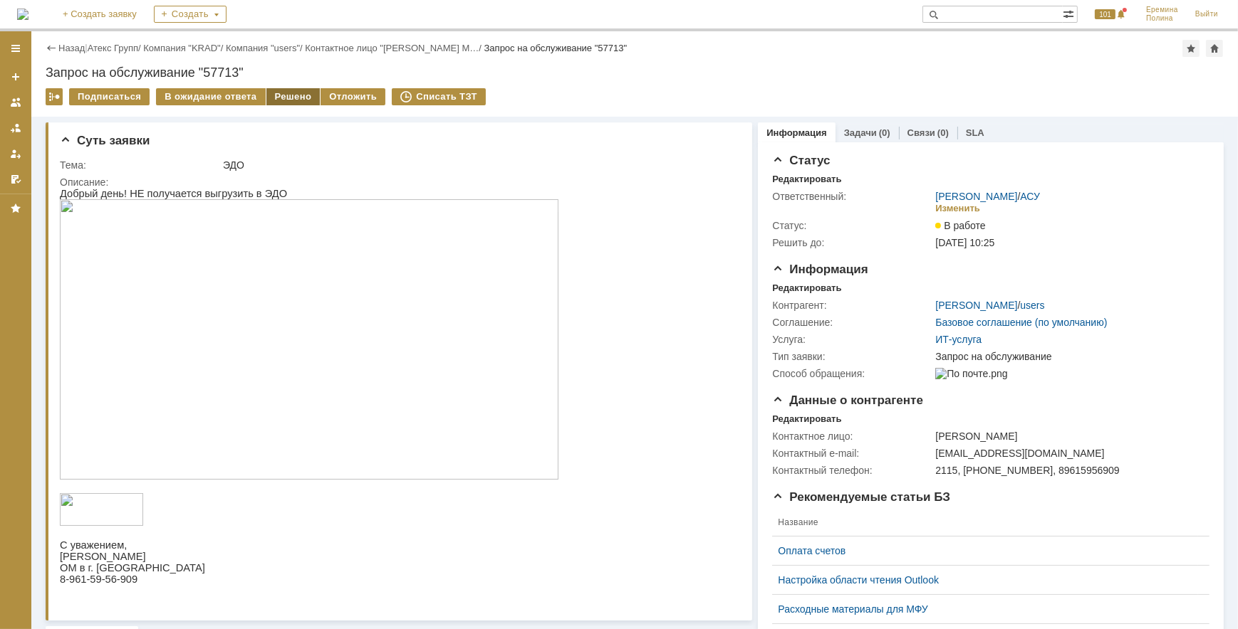
click at [278, 97] on div "Решено" at bounding box center [293, 96] width 54 height 17
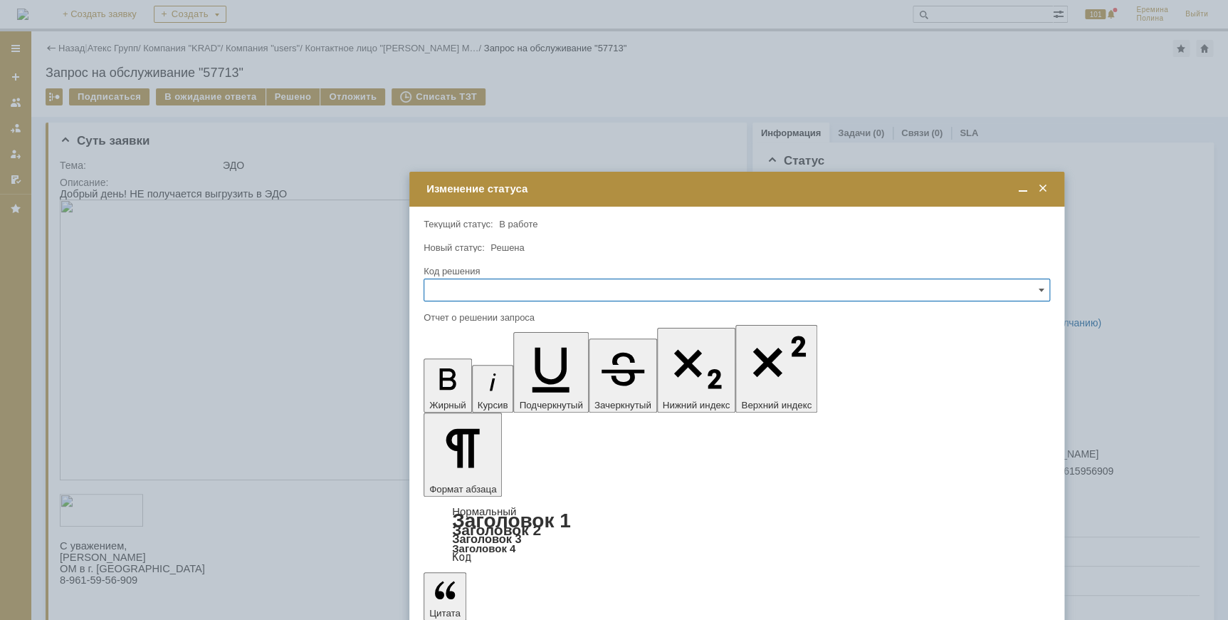
drag, startPoint x: 451, startPoint y: 160, endPoint x: 570, endPoint y: 188, distance: 122.1
click at [570, 188] on div "Изменение статуса" at bounding box center [739, 188] width 624 height 13
drag, startPoint x: 515, startPoint y: 4180, endPoint x: 414, endPoint y: 4157, distance: 103.7
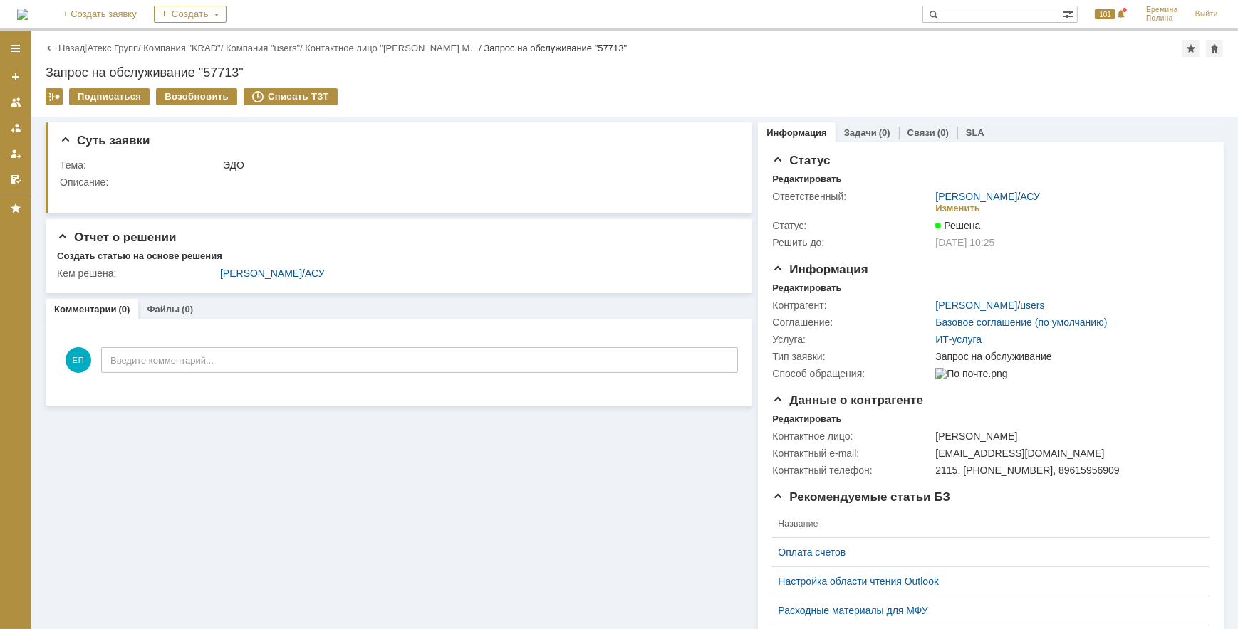
click at [142, 53] on div "Назад | Атекс Групп / Компания "KRAD" / Компания "users" / Контактное лицо "[PE…" at bounding box center [635, 48] width 1178 height 17
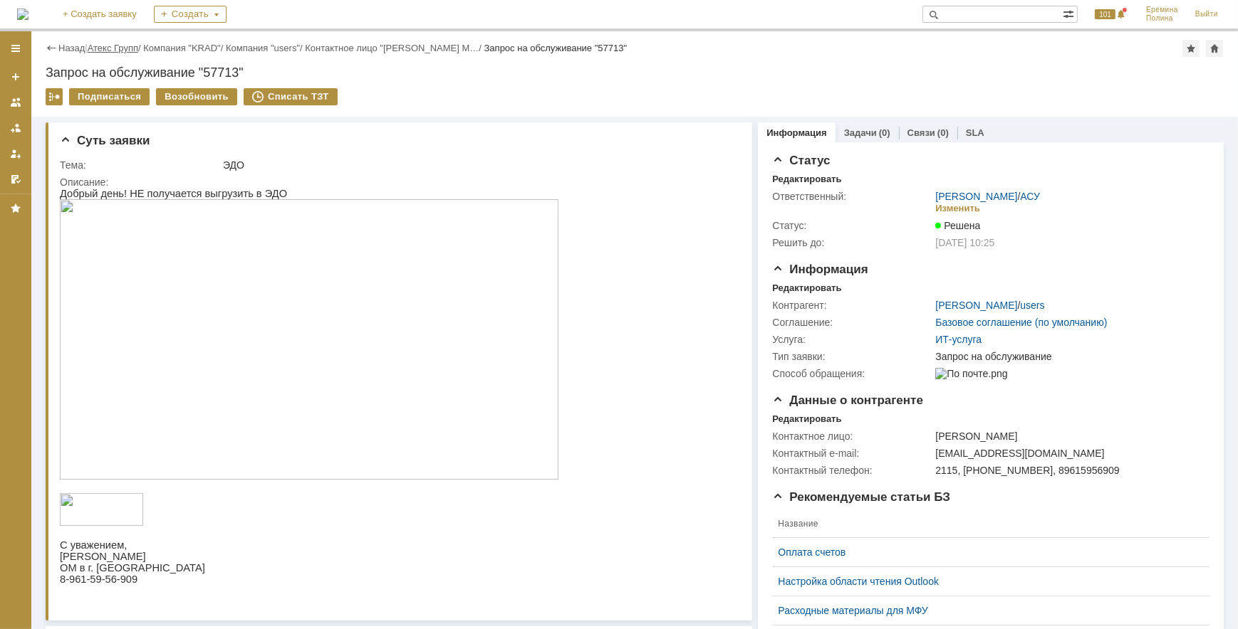
click at [124, 51] on link "Атекс Групп" at bounding box center [113, 48] width 51 height 11
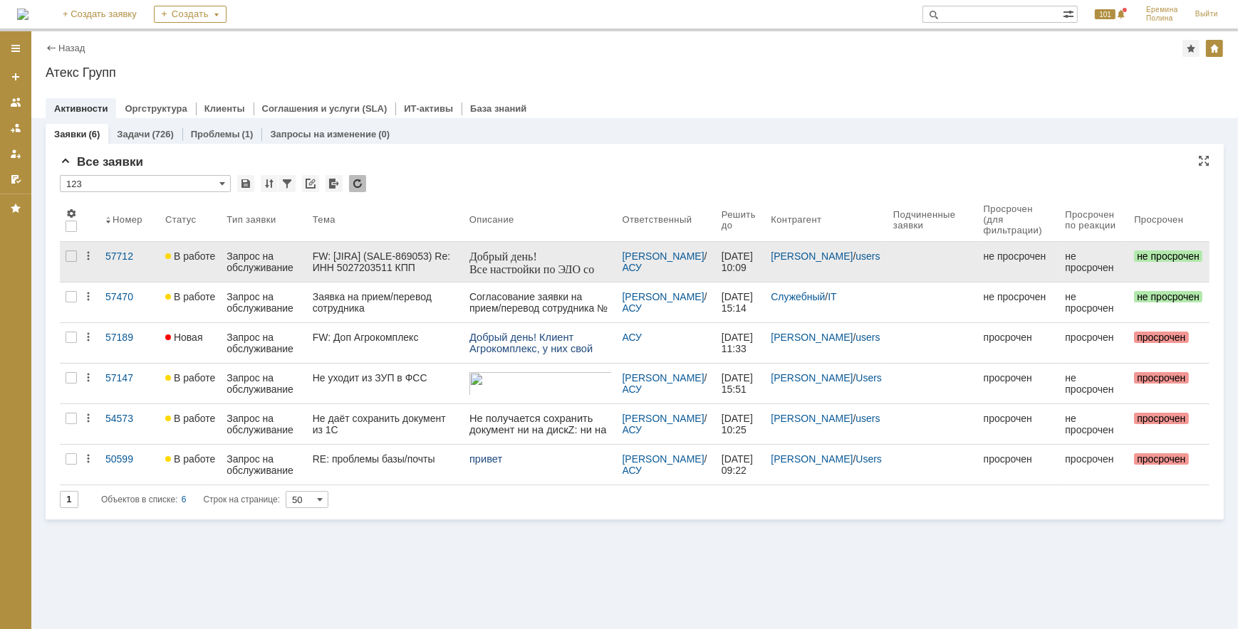
click at [472, 263] on link at bounding box center [540, 262] width 153 height 40
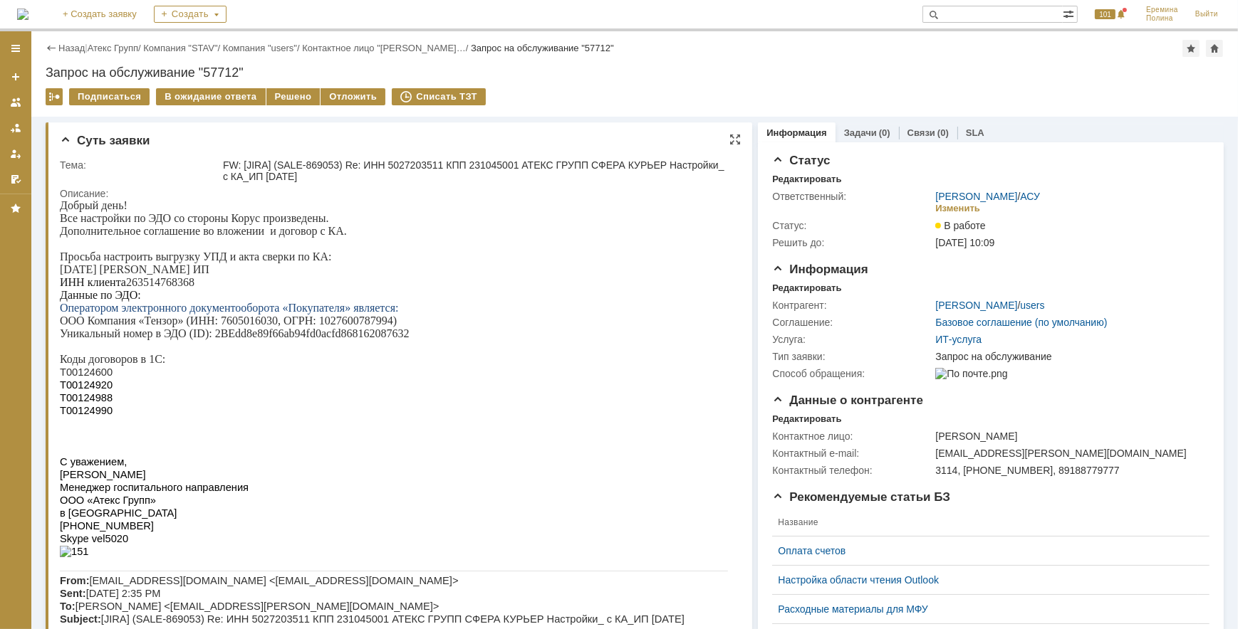
click at [160, 312] on span "Оператором электронного документооборота «Покупателя» является:" at bounding box center [228, 307] width 339 height 12
click at [157, 286] on p "ИНН клиента 263514768368" at bounding box center [393, 282] width 668 height 13
click at [99, 377] on span "Т00124600" at bounding box center [85, 371] width 53 height 11
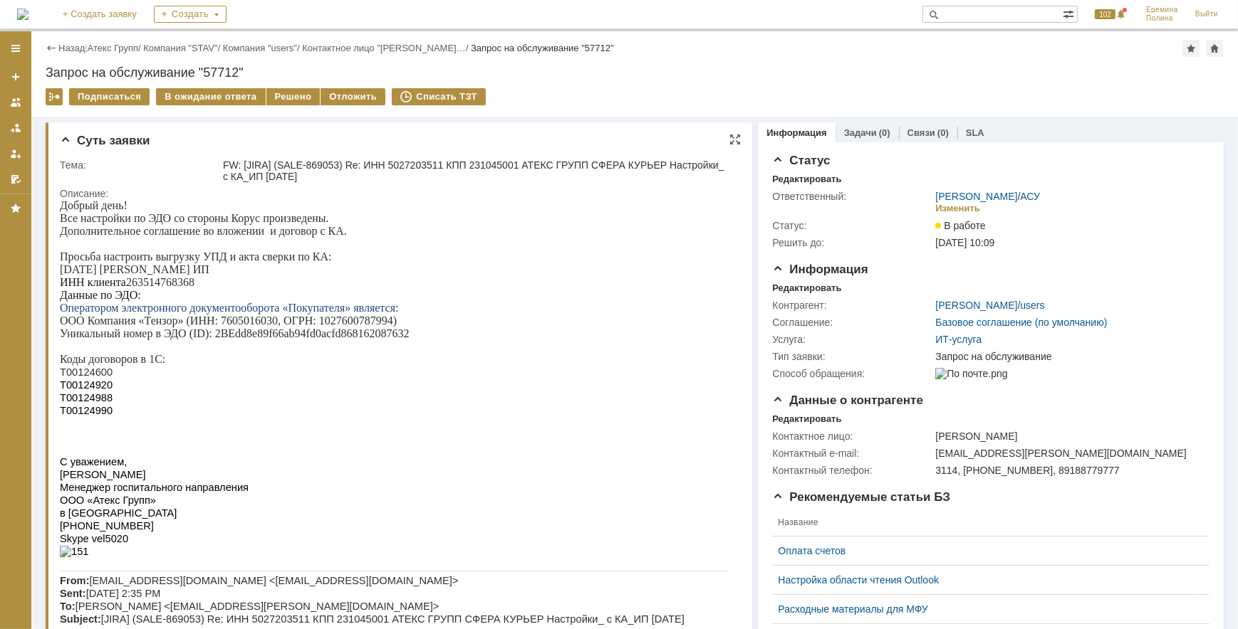
click at [83, 390] on span "Т00124920" at bounding box center [85, 384] width 53 height 11
click at [90, 403] on span "Т00124988" at bounding box center [85, 397] width 53 height 11
click at [97, 416] on span "Т00124990" at bounding box center [85, 409] width 53 height 11
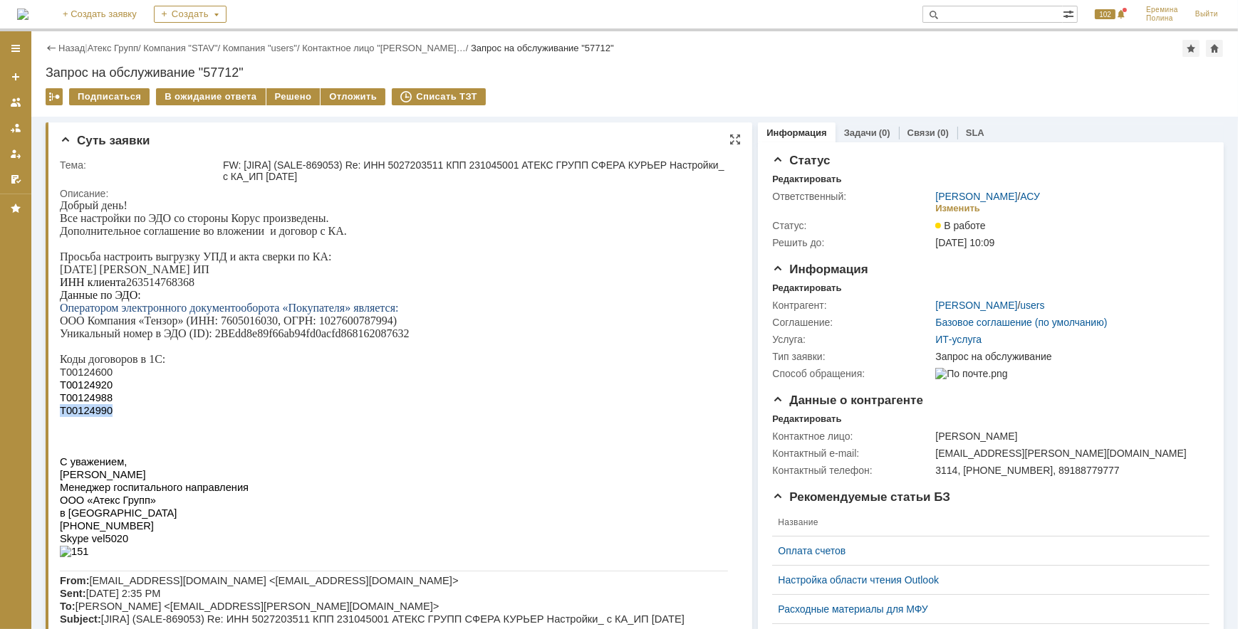
click at [97, 416] on span "Т00124990" at bounding box center [85, 409] width 53 height 11
drag, startPoint x: 215, startPoint y: 344, endPoint x: 406, endPoint y: 346, distance: 190.9
click at [406, 340] on p "Уникальный номер в ЭДО (ID): 2BEdd8e89f66ab94fd0acfd868162087632" at bounding box center [393, 333] width 668 height 13
drag, startPoint x: 406, startPoint y: 346, endPoint x: 399, endPoint y: 340, distance: 8.6
click at [271, 103] on div "Решено" at bounding box center [293, 96] width 54 height 17
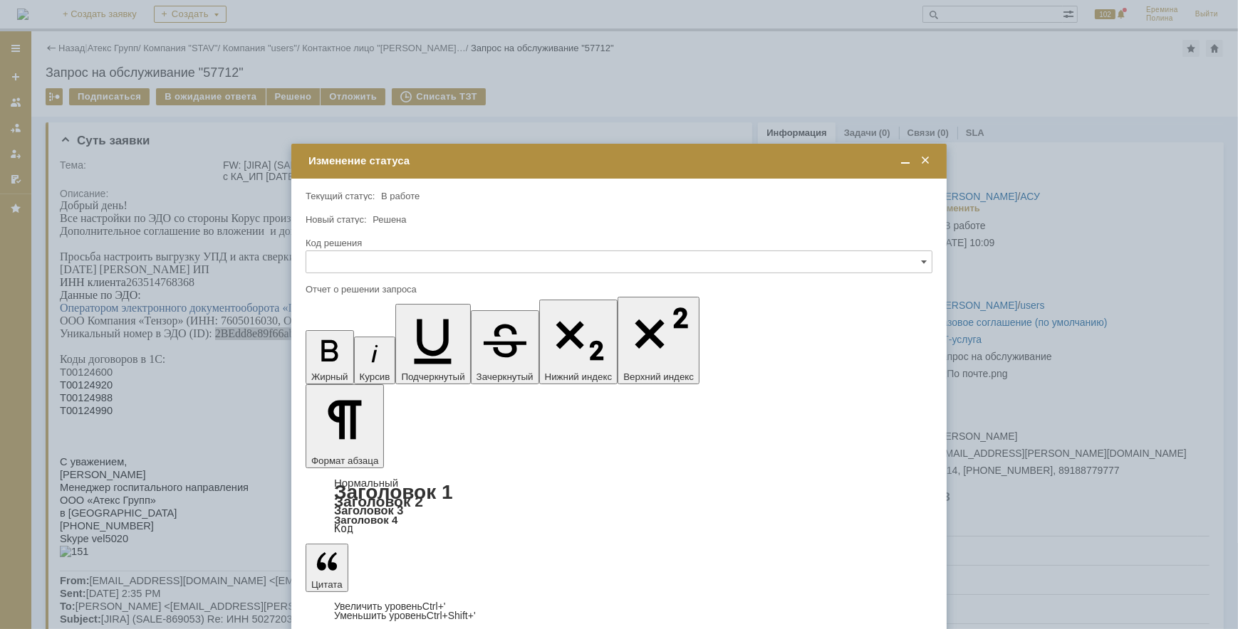
click at [279, 93] on div at bounding box center [619, 314] width 1238 height 629
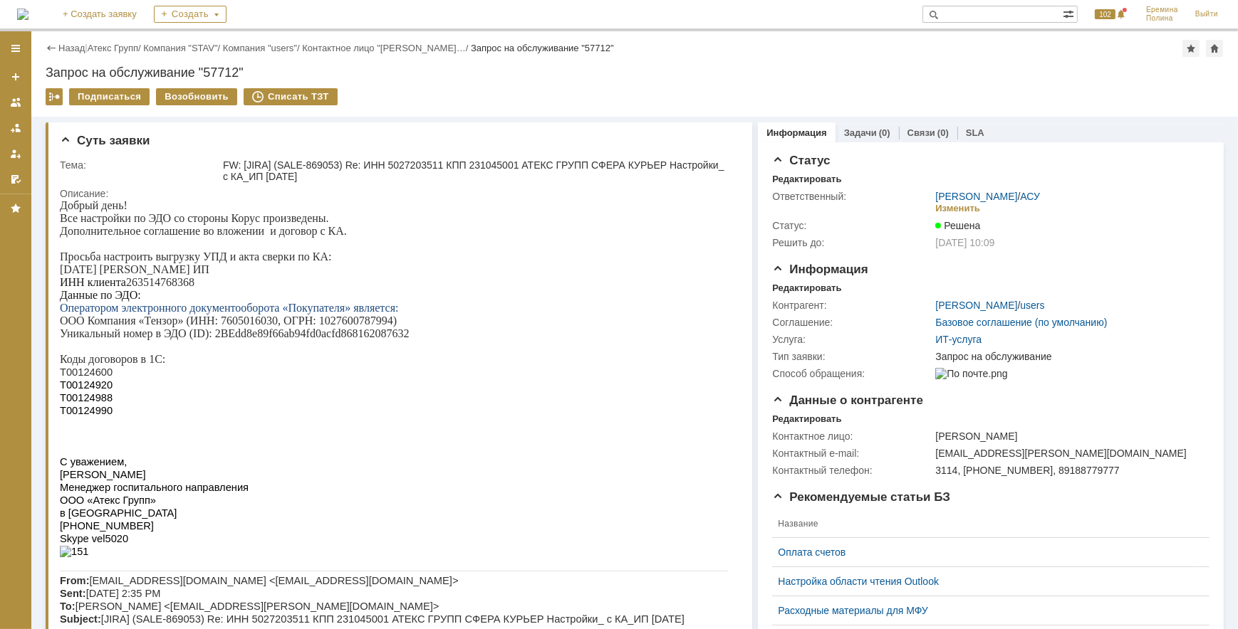
click at [137, 57] on div "Назад | Атекс Групп / Компания "STAV" / Компания "users" / Контактное лицо "[PE…" at bounding box center [634, 73] width 1206 height 85
click at [136, 51] on link "Атекс Групп" at bounding box center [113, 48] width 51 height 11
